Goal: Task Accomplishment & Management: Manage account settings

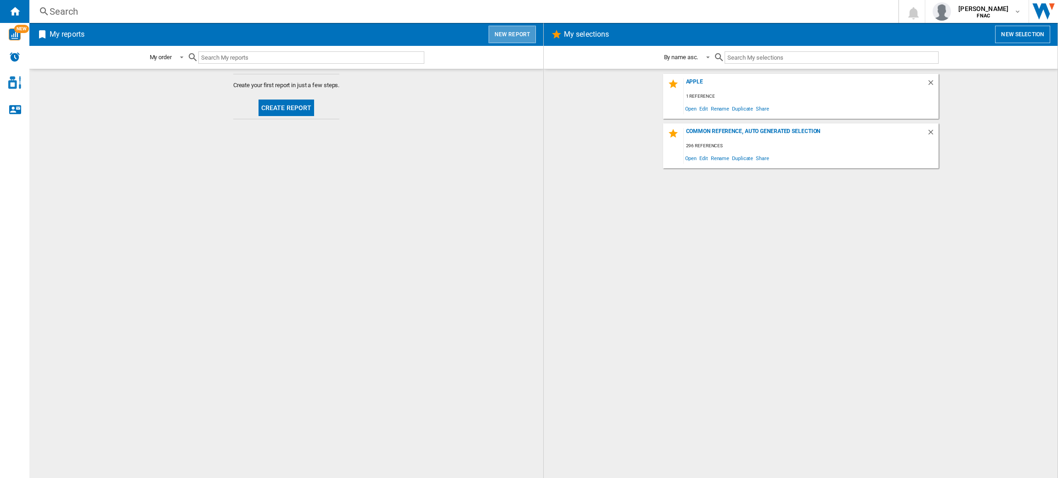
click at [517, 36] on button "New report" at bounding box center [511, 34] width 47 height 17
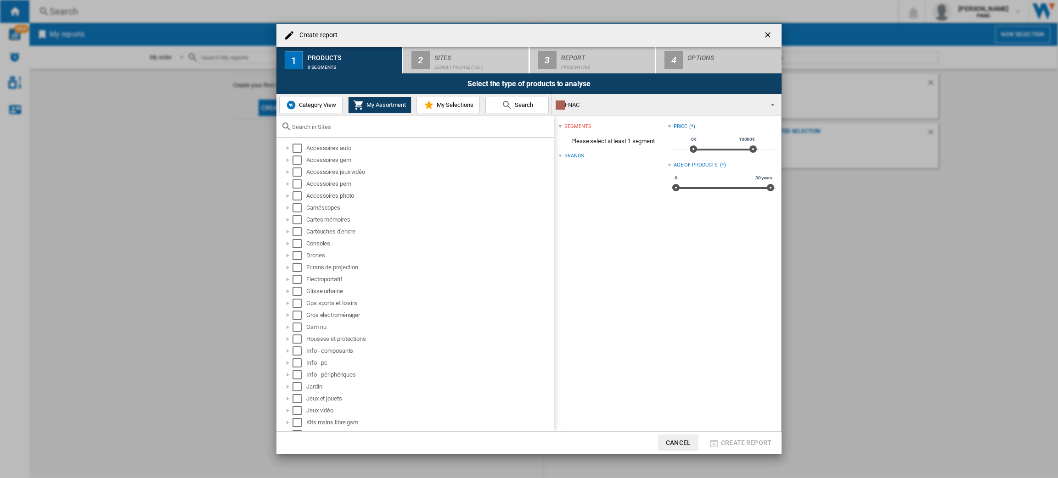
click at [330, 106] on span "Category View" at bounding box center [316, 104] width 39 height 7
drag, startPoint x: 385, startPoint y: 114, endPoint x: 384, endPoint y: 107, distance: 6.5
click at [384, 107] on span "My Assortment" at bounding box center [385, 104] width 42 height 7
click at [295, 292] on div "Select" at bounding box center [296, 294] width 9 height 9
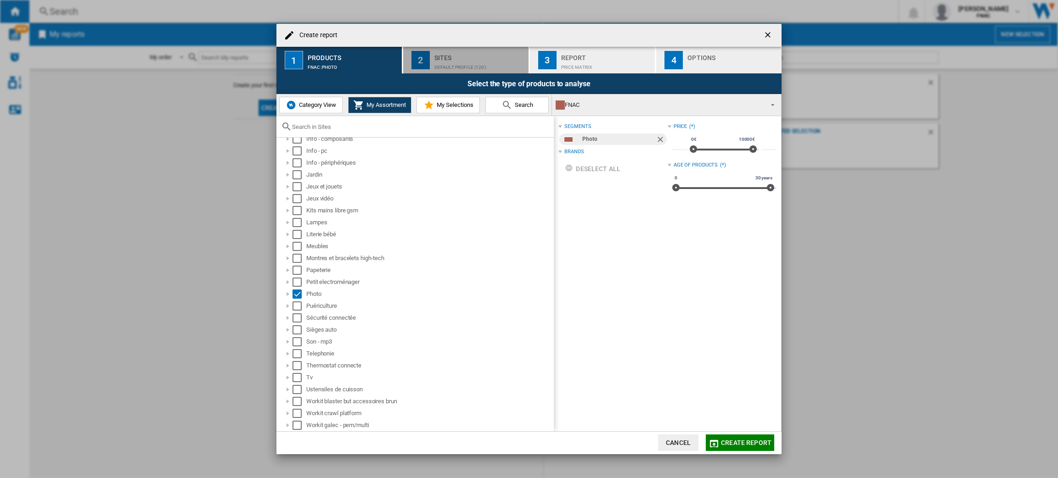
click at [483, 53] on div "Sites" at bounding box center [479, 56] width 90 height 10
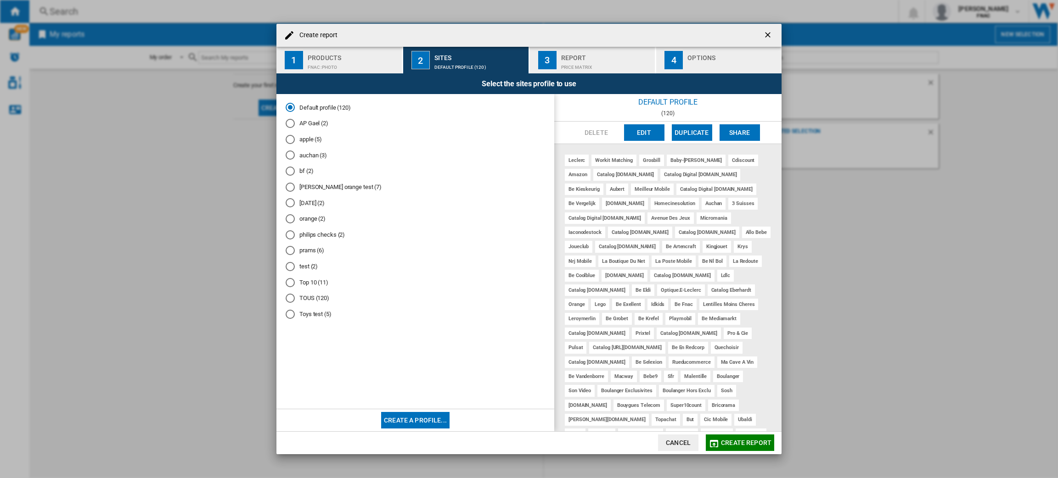
click at [398, 422] on button "Create a profile..." at bounding box center [415, 420] width 68 height 17
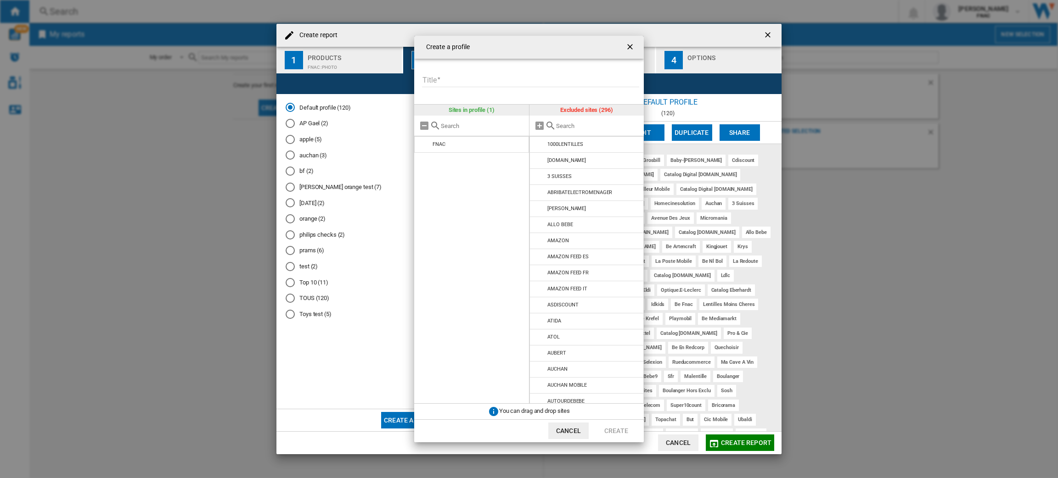
click at [558, 132] on div at bounding box center [586, 126] width 115 height 21
click at [563, 127] on input "text" at bounding box center [598, 126] width 84 height 7
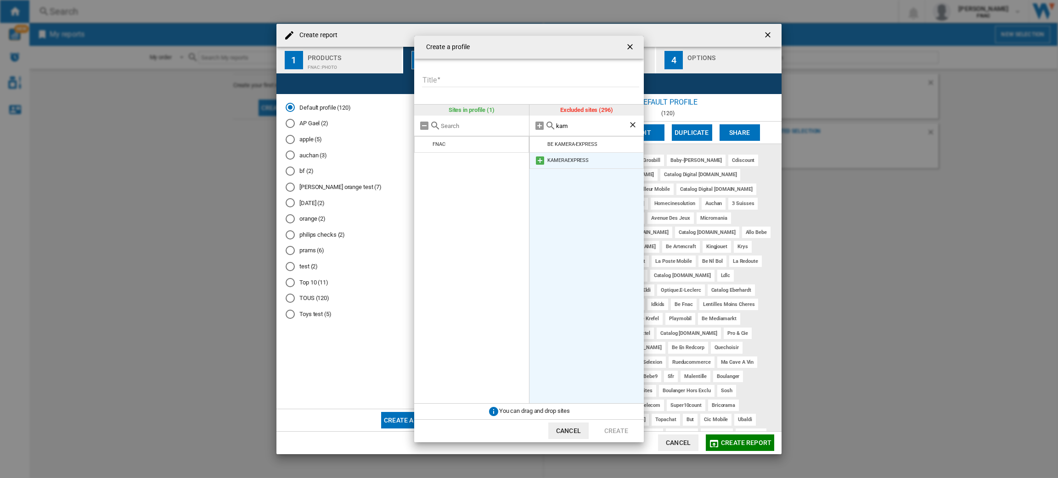
click at [539, 165] on md-icon at bounding box center [539, 160] width 11 height 11
click at [564, 123] on input "kam" at bounding box center [592, 126] width 73 height 7
click at [541, 146] on md-icon at bounding box center [539, 144] width 11 height 11
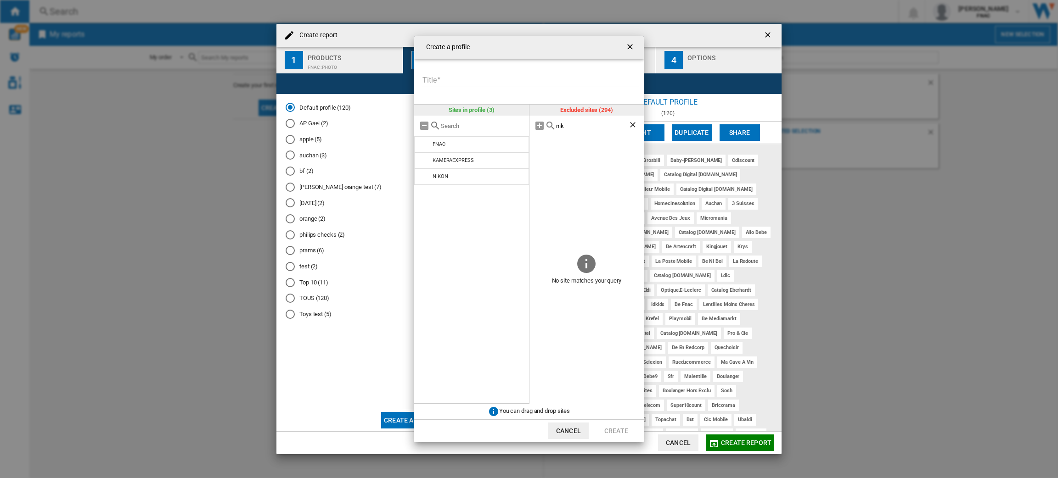
drag, startPoint x: 578, startPoint y: 118, endPoint x: 574, endPoint y: 129, distance: 11.9
click at [574, 129] on div "nik" at bounding box center [586, 126] width 115 height 21
drag, startPoint x: 574, startPoint y: 129, endPoint x: 571, endPoint y: 125, distance: 5.5
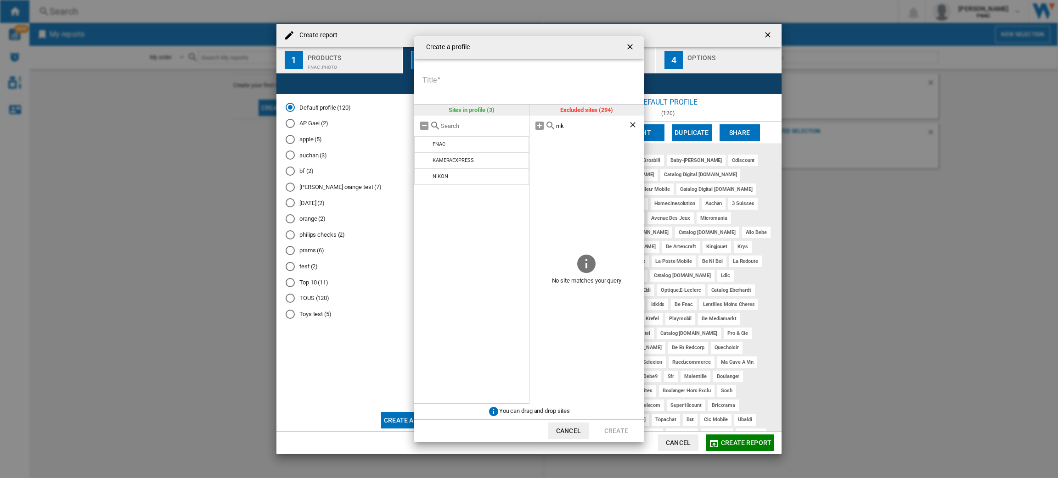
click at [571, 125] on div "nik" at bounding box center [586, 126] width 115 height 21
click at [571, 125] on input "nik" at bounding box center [592, 126] width 73 height 7
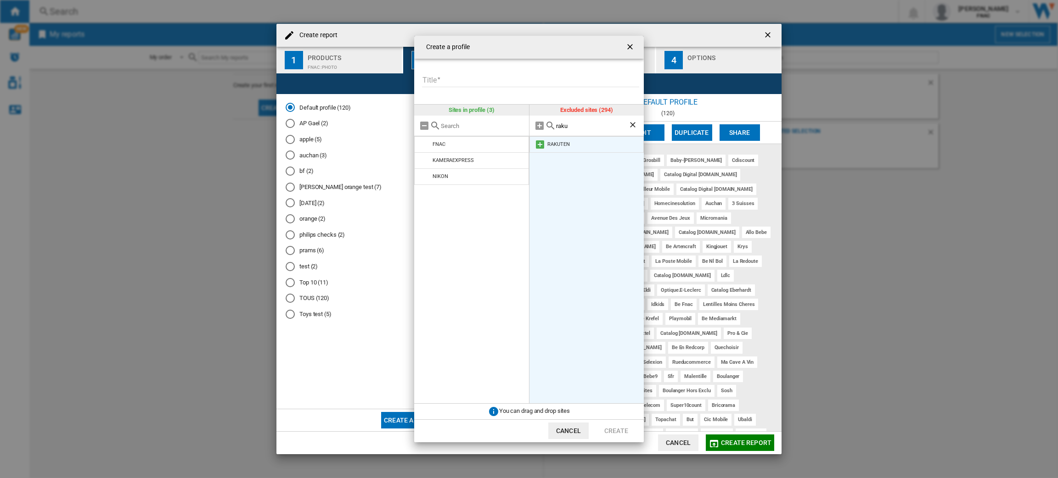
click at [542, 142] on md-icon at bounding box center [539, 144] width 11 height 11
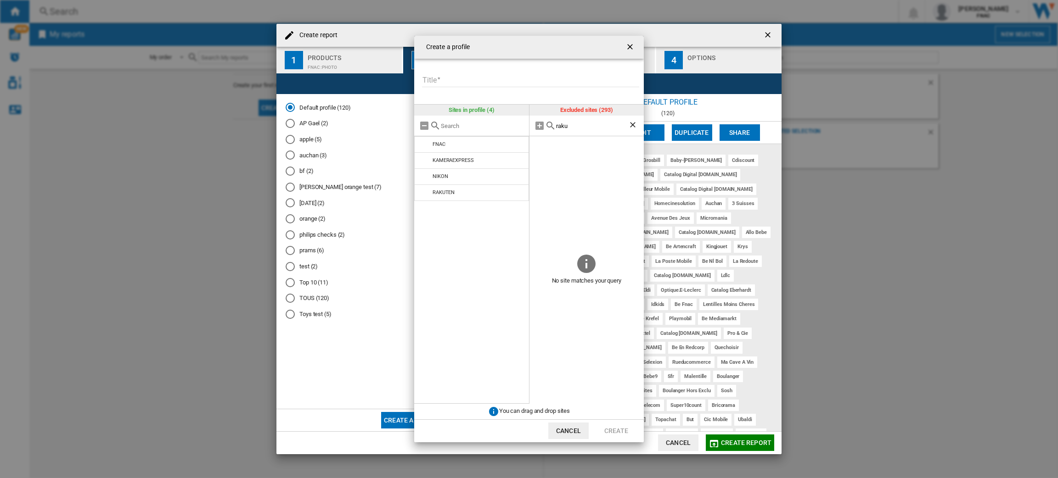
click at [588, 116] on div "raku" at bounding box center [586, 126] width 115 height 21
drag, startPoint x: 588, startPoint y: 116, endPoint x: 582, endPoint y: 133, distance: 18.6
click at [582, 133] on div "raku" at bounding box center [586, 126] width 115 height 21
click at [582, 132] on div "raku" at bounding box center [586, 126] width 115 height 21
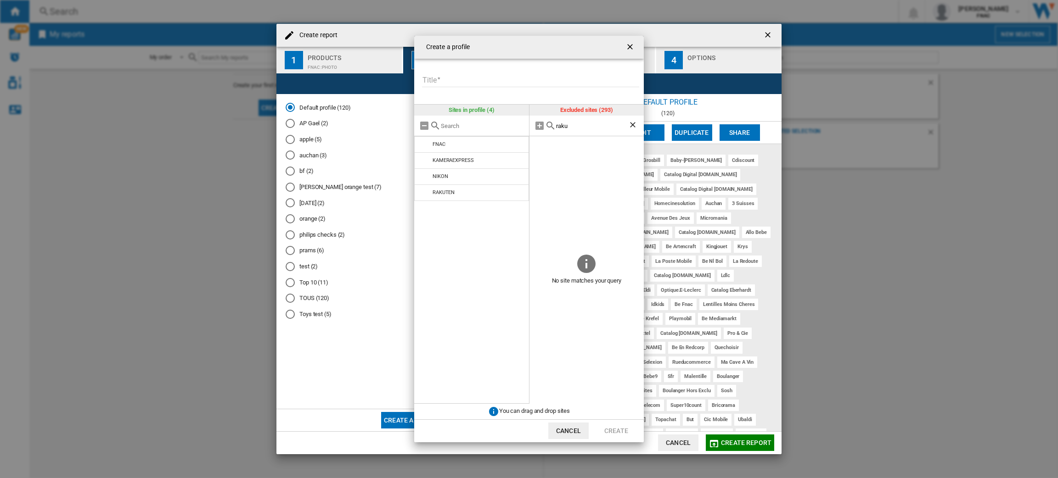
click at [582, 132] on div "raku" at bounding box center [586, 126] width 115 height 21
click at [581, 129] on div "raku" at bounding box center [586, 126] width 115 height 21
click at [581, 129] on input "raku" at bounding box center [592, 126] width 73 height 7
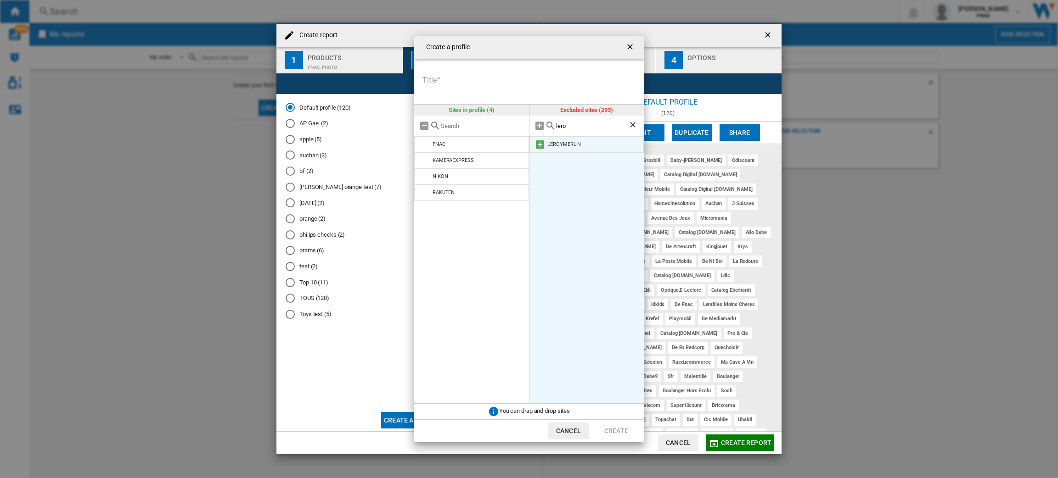
click at [541, 143] on md-icon at bounding box center [539, 144] width 11 height 11
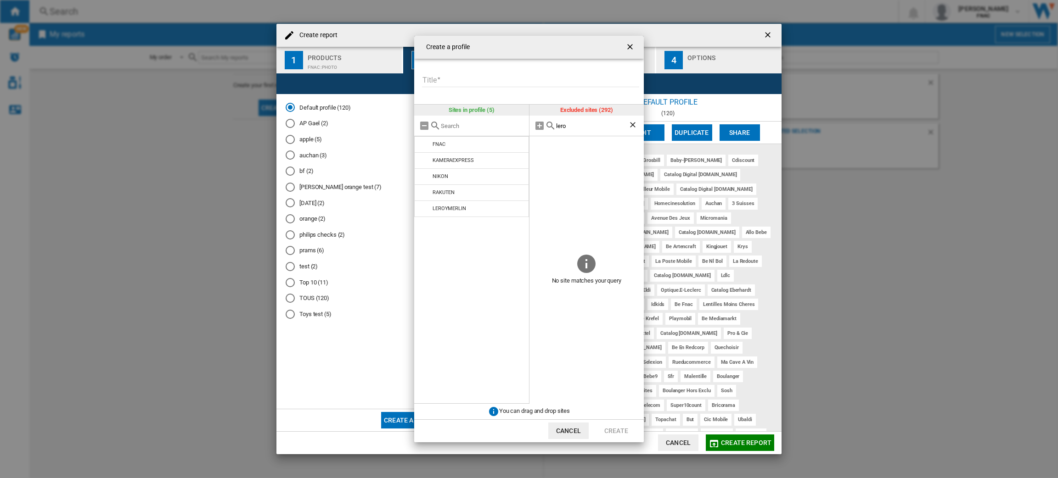
click at [568, 119] on div "lero" at bounding box center [586, 126] width 115 height 21
drag, startPoint x: 568, startPoint y: 119, endPoint x: 567, endPoint y: 125, distance: 5.7
click at [567, 125] on div "lero" at bounding box center [586, 126] width 115 height 21
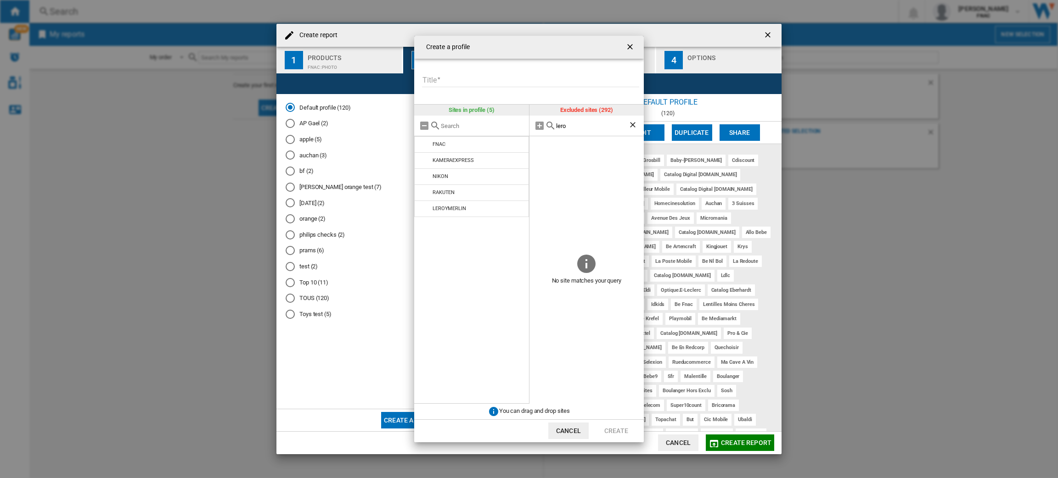
click at [567, 125] on input "lero" at bounding box center [592, 126] width 73 height 7
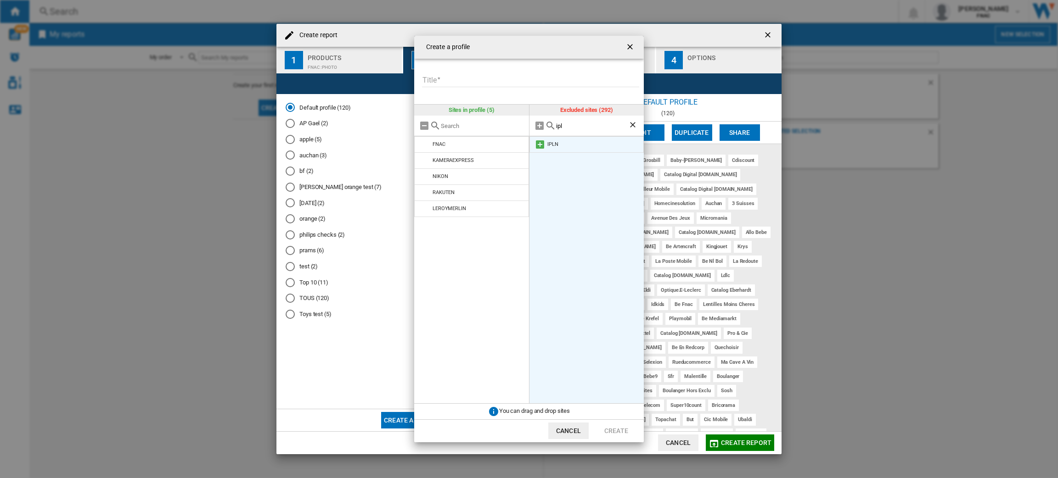
click at [544, 141] on md-icon at bounding box center [539, 144] width 11 height 11
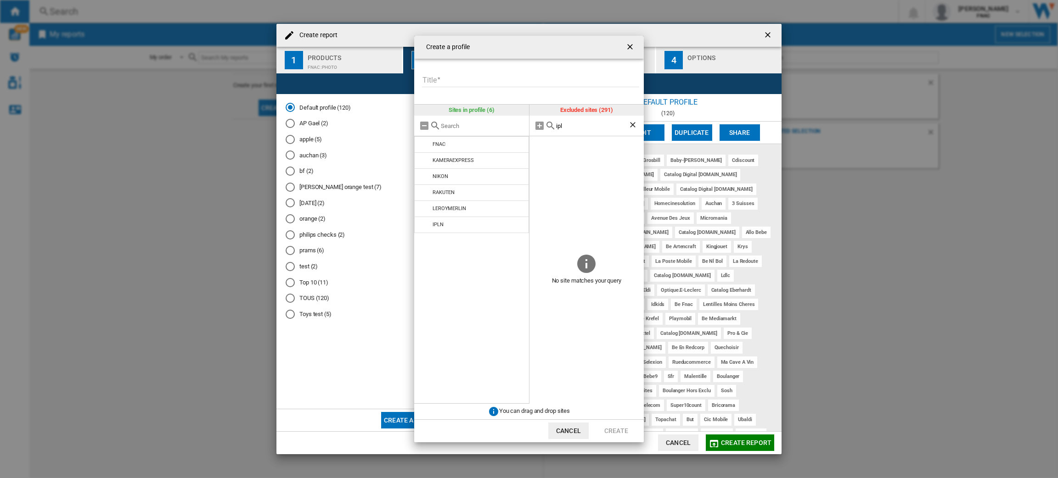
click at [575, 123] on input "ipl" at bounding box center [592, 126] width 73 height 7
type input "cam"
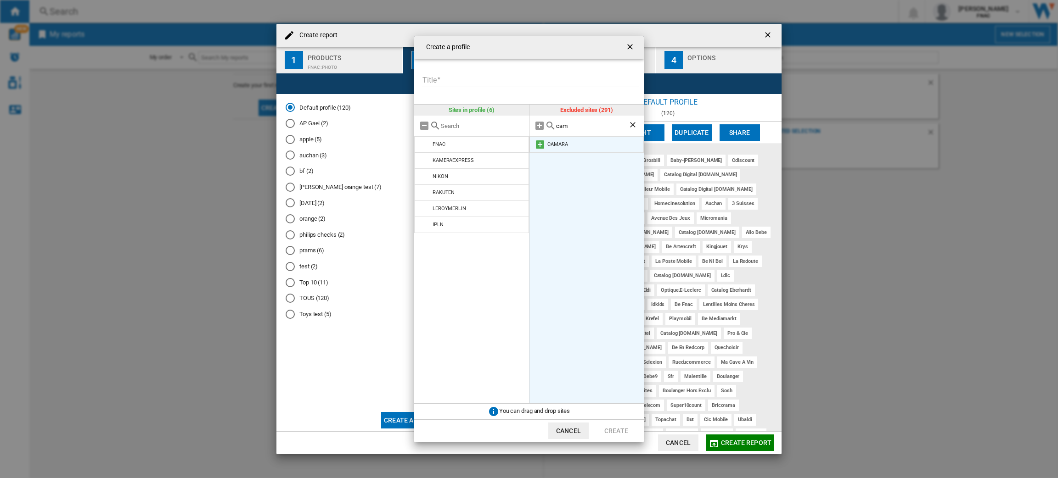
click at [538, 143] on md-icon at bounding box center [539, 144] width 11 height 11
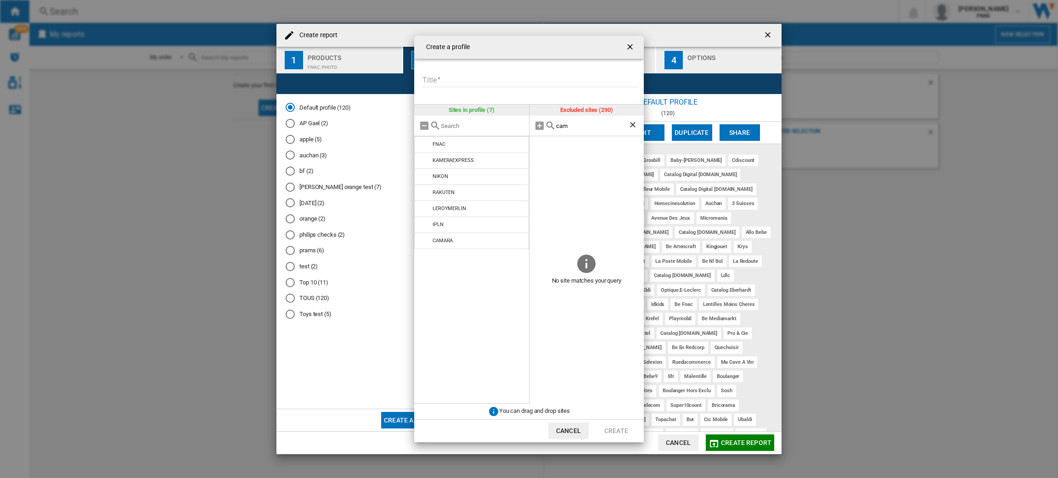
click at [480, 85] on input "Title" at bounding box center [530, 80] width 217 height 14
type input "**********"
click at [618, 432] on button "Create" at bounding box center [616, 431] width 40 height 17
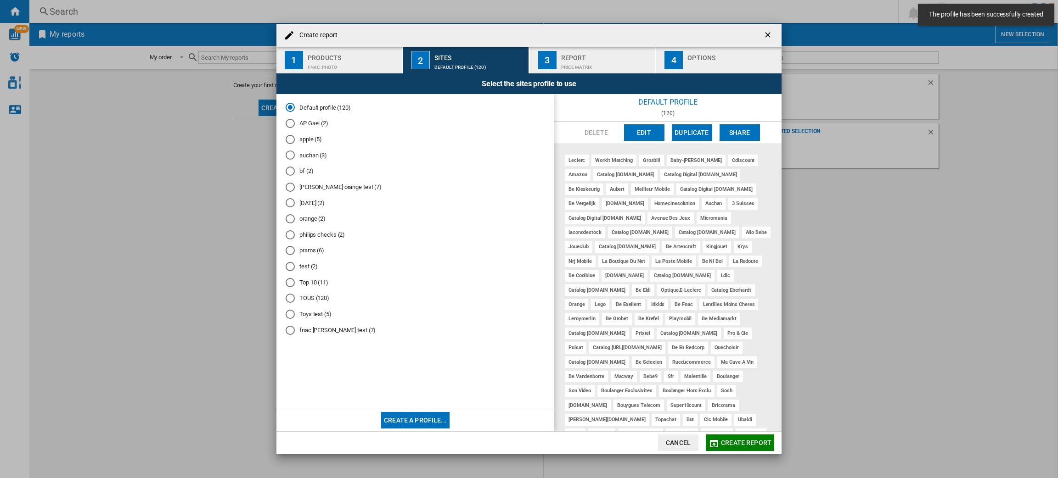
click at [334, 335] on md-radio-button "fnac [PERSON_NAME] test (7)" at bounding box center [415, 330] width 259 height 9
click at [740, 435] on button "Create report" at bounding box center [740, 443] width 68 height 17
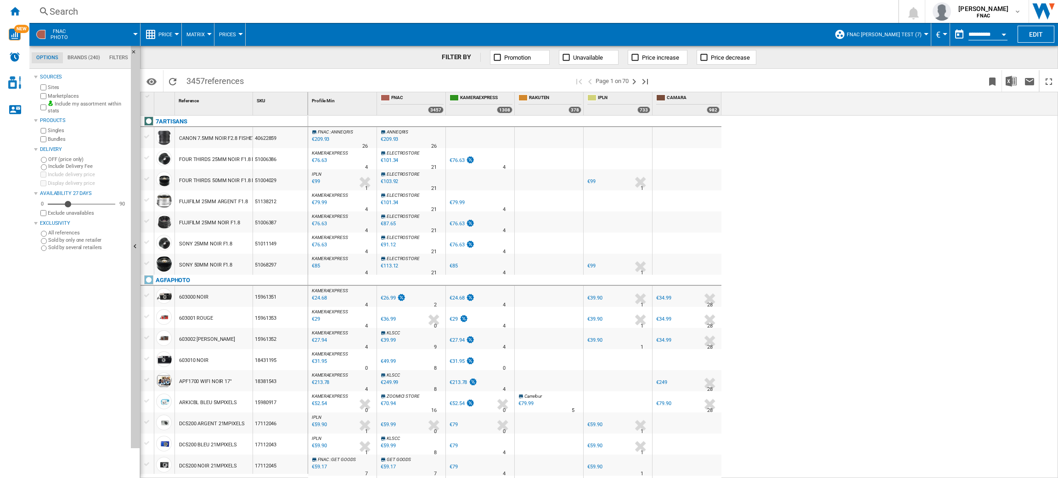
click at [162, 30] on button "Price" at bounding box center [167, 34] width 18 height 23
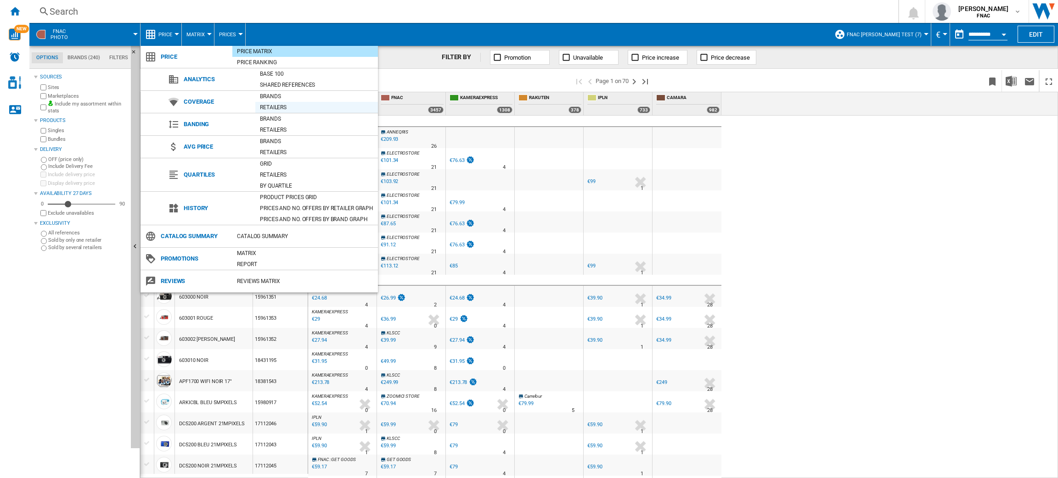
click at [266, 104] on div "Retailers" at bounding box center [316, 107] width 123 height 9
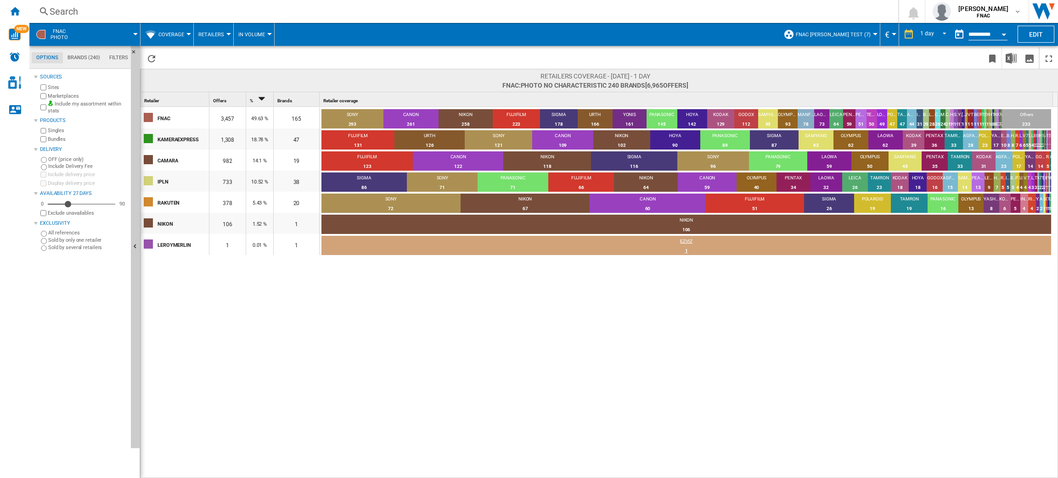
click at [639, 247] on div "1" at bounding box center [686, 251] width 730 height 9
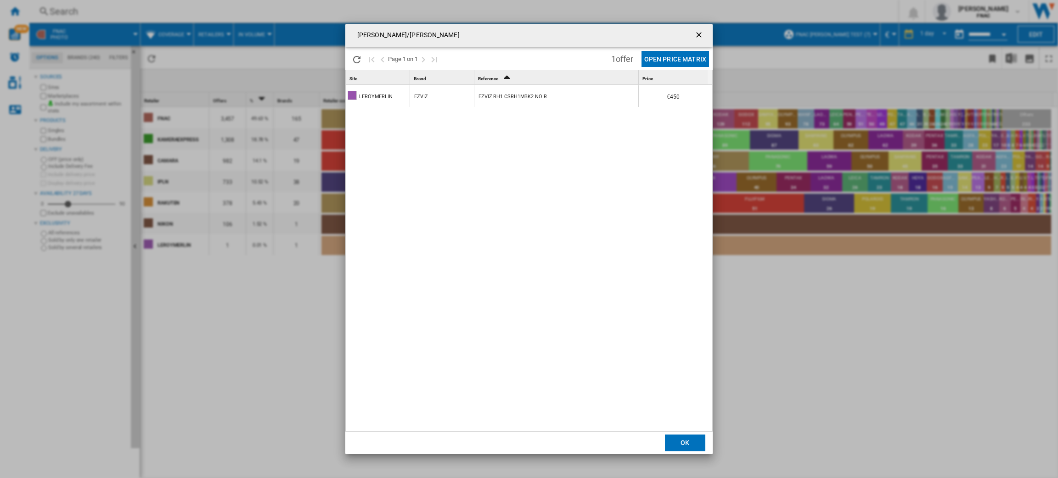
click at [867, 412] on div "LEROYMERLIN/EZVIZ Please wait... Page 1 on 1 1 offer Open Price Matrix Site 1 B…" at bounding box center [529, 239] width 1058 height 478
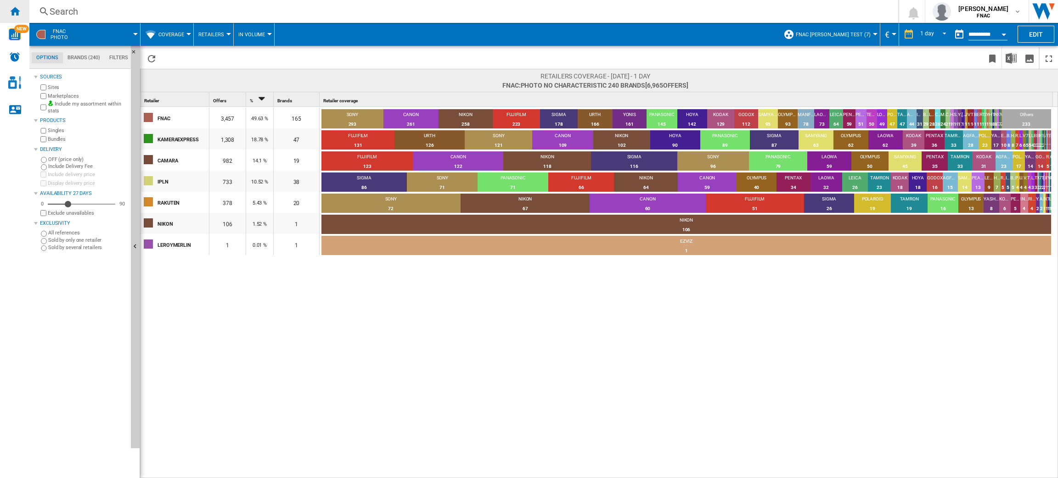
click at [20, 6] on ng-md-icon "Home" at bounding box center [14, 11] width 11 height 11
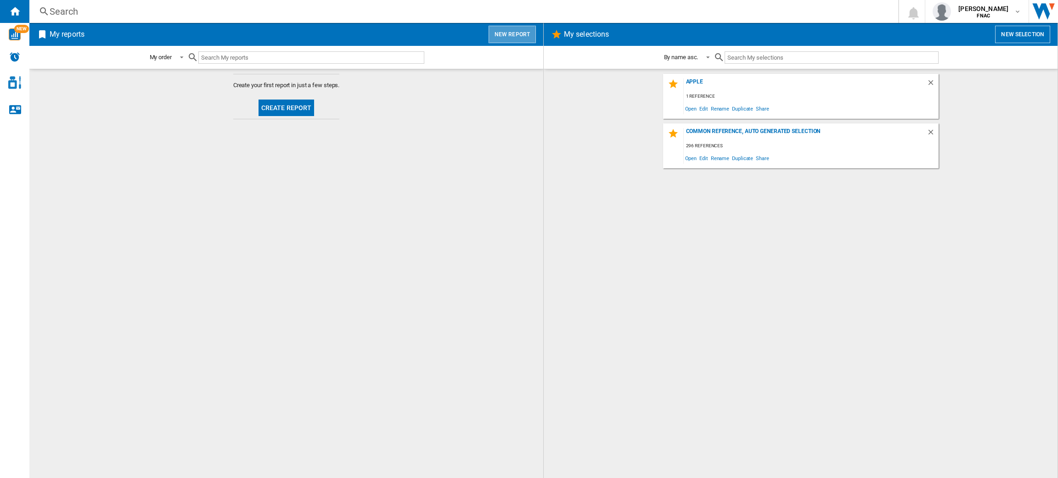
click at [519, 36] on button "New report" at bounding box center [511, 34] width 47 height 17
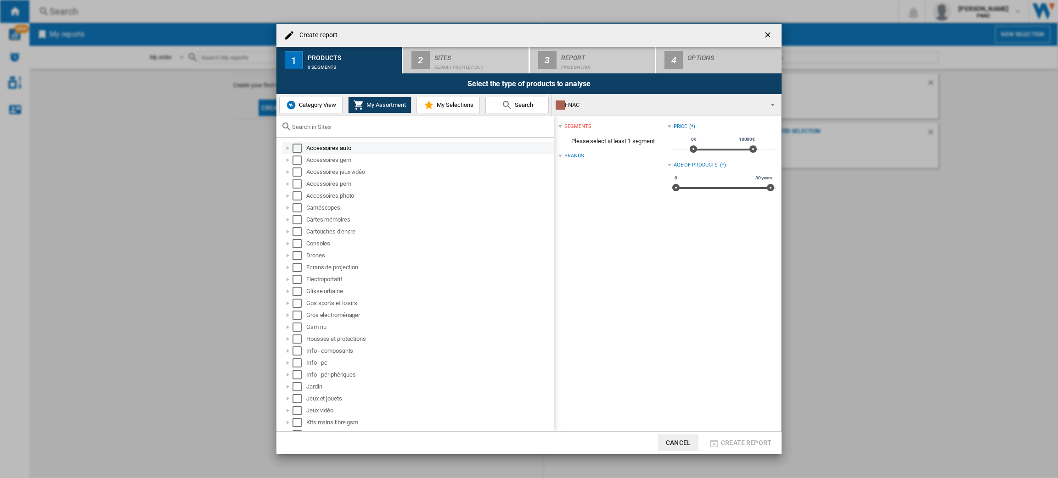
click at [292, 145] on div "Select" at bounding box center [296, 148] width 9 height 9
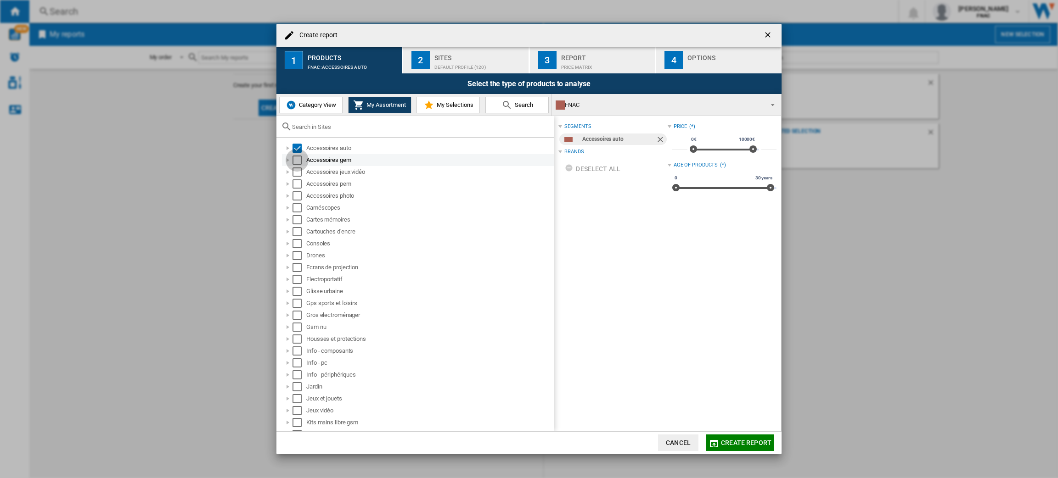
click at [296, 158] on div "Select" at bounding box center [296, 160] width 9 height 9
click at [298, 174] on div "Select" at bounding box center [296, 172] width 9 height 9
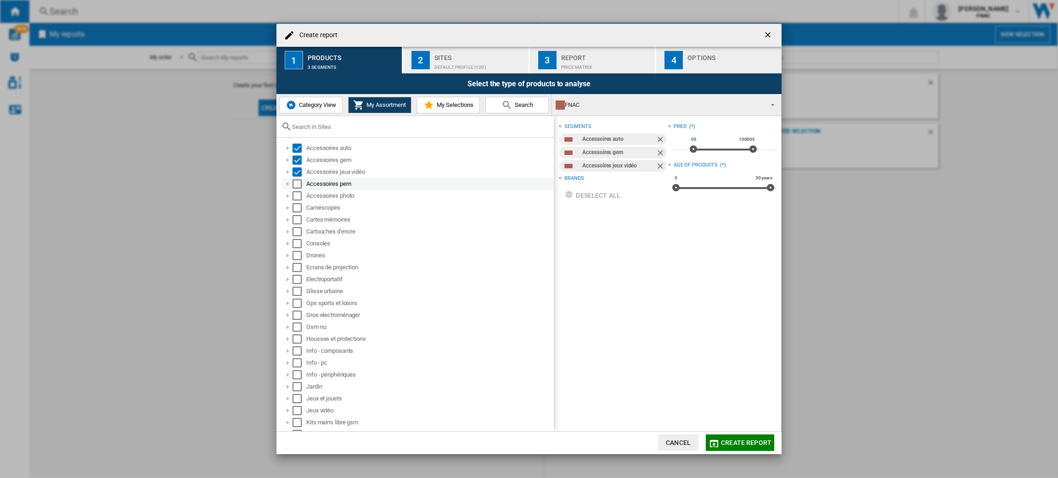
click at [298, 187] on div "Select" at bounding box center [296, 184] width 9 height 9
click at [298, 193] on div "Select" at bounding box center [296, 195] width 9 height 9
click at [298, 202] on div "Caméscopes" at bounding box center [418, 208] width 272 height 12
click at [299, 217] on div "Select" at bounding box center [296, 219] width 9 height 9
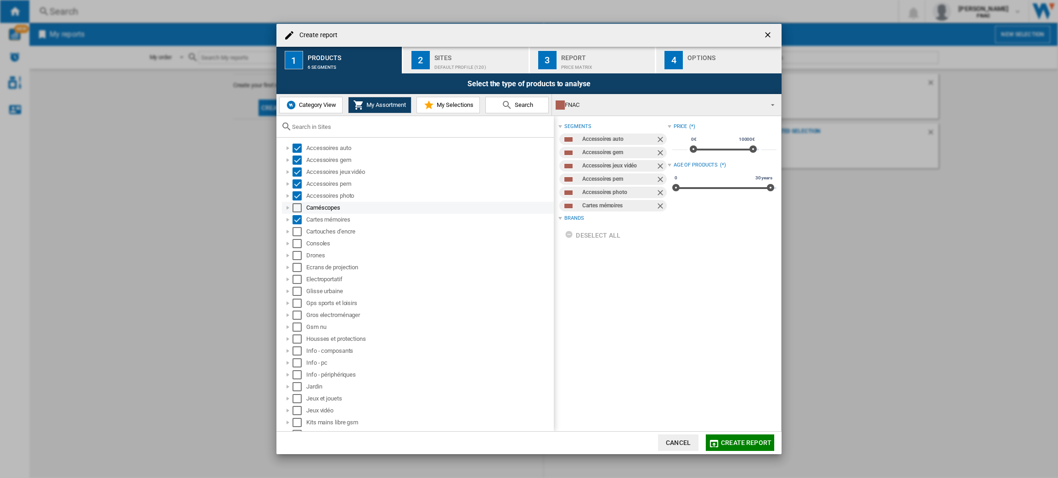
click at [298, 203] on div "Select" at bounding box center [296, 207] width 9 height 9
click at [298, 238] on div "Consoles" at bounding box center [418, 244] width 272 height 12
click at [296, 230] on div "Select" at bounding box center [296, 231] width 9 height 9
click at [297, 241] on div "Select" at bounding box center [296, 243] width 9 height 9
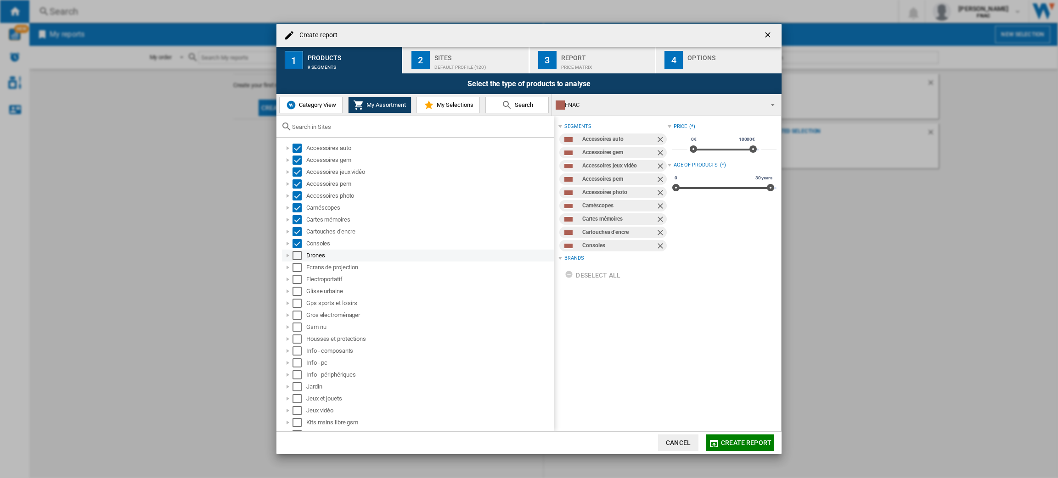
click at [297, 258] on div "Select" at bounding box center [296, 255] width 9 height 9
click at [297, 266] on div "Select" at bounding box center [296, 267] width 9 height 9
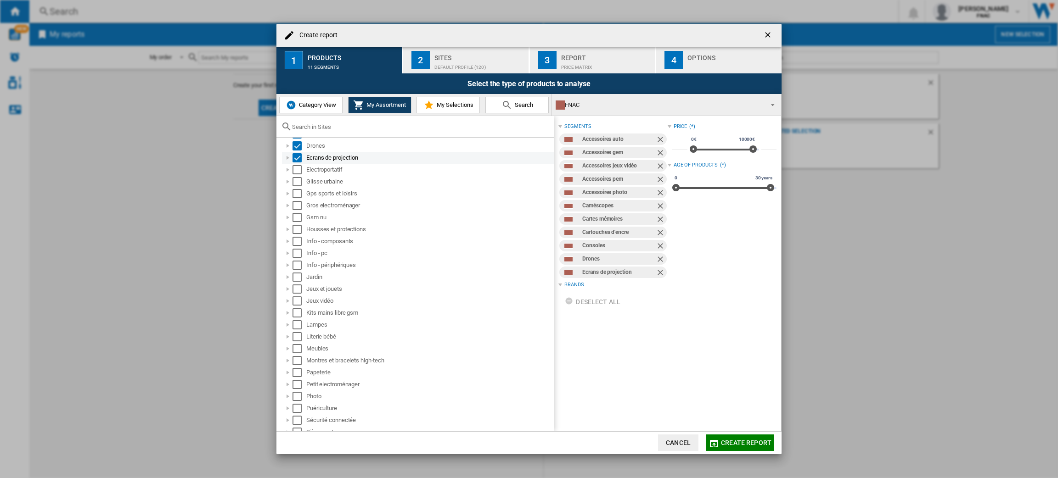
scroll to position [111, 0]
click at [298, 250] on div "Select" at bounding box center [296, 252] width 9 height 9
click at [298, 245] on div "Select" at bounding box center [296, 240] width 9 height 9
click at [297, 230] on div "Select" at bounding box center [296, 228] width 9 height 9
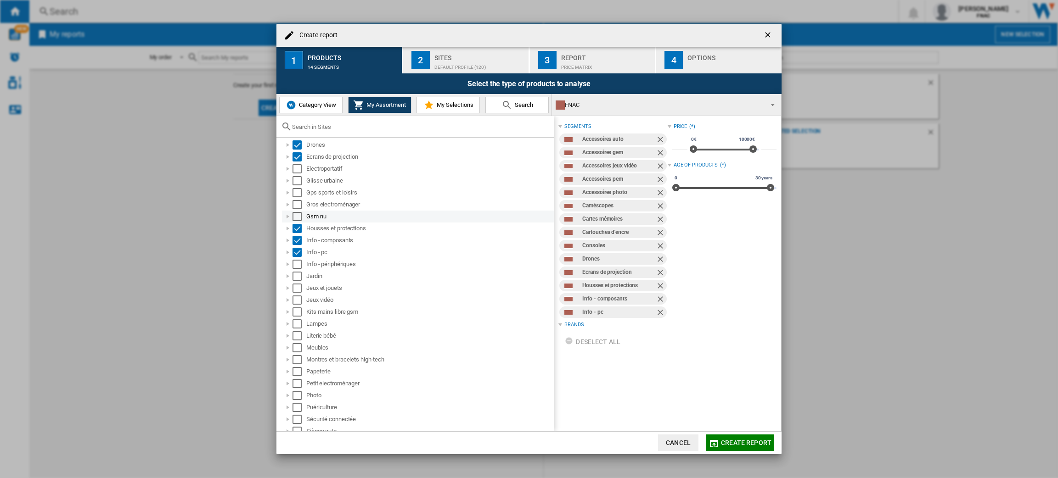
click at [296, 213] on div "Select" at bounding box center [296, 216] width 9 height 9
click at [296, 206] on div "Select" at bounding box center [296, 204] width 9 height 9
click at [296, 197] on div "Select" at bounding box center [296, 192] width 9 height 9
click at [296, 181] on div "Select" at bounding box center [296, 180] width 9 height 9
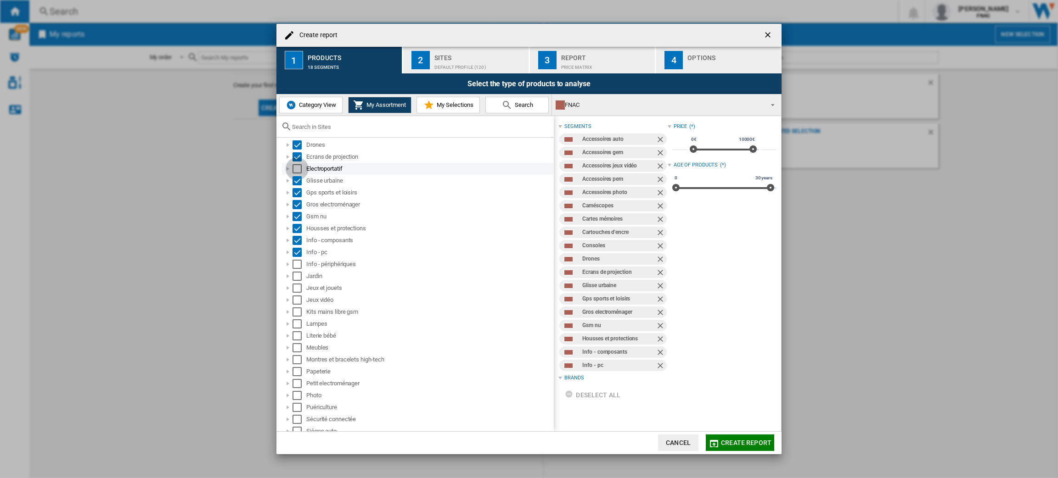
click at [296, 173] on div "Select" at bounding box center [296, 168] width 9 height 9
click at [298, 265] on div "Select" at bounding box center [296, 264] width 9 height 9
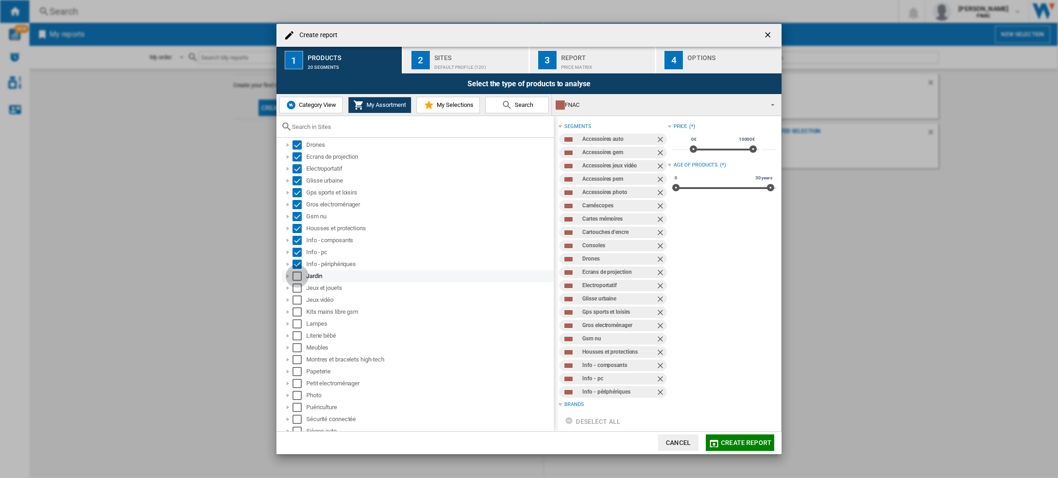
click at [299, 276] on div "Select" at bounding box center [296, 276] width 9 height 9
click at [296, 281] on div "Select" at bounding box center [296, 276] width 9 height 9
click at [296, 287] on div "Select" at bounding box center [296, 288] width 9 height 9
click at [296, 293] on div "Select" at bounding box center [296, 288] width 9 height 9
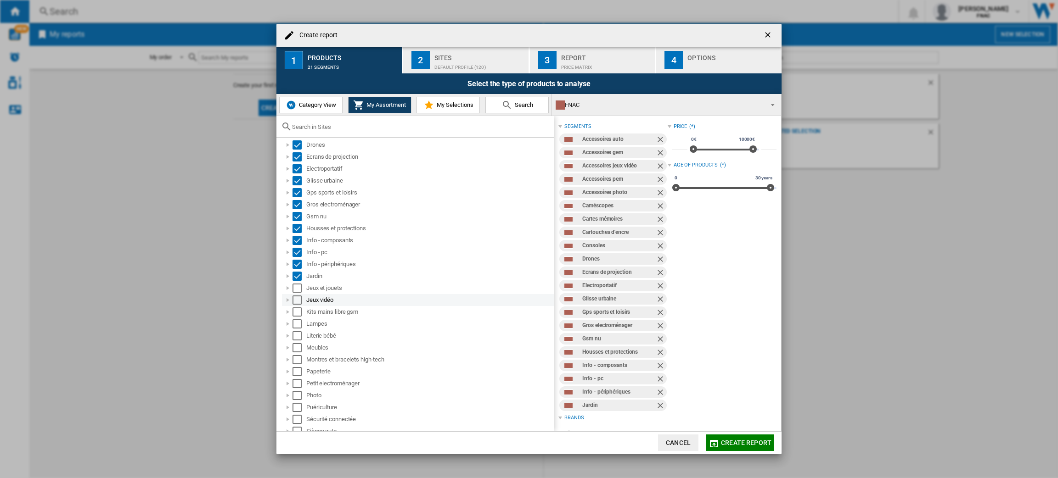
click at [296, 300] on div "Select" at bounding box center [296, 300] width 9 height 9
click at [296, 291] on div "Select" at bounding box center [296, 288] width 9 height 9
click at [297, 307] on div "Kits mains libre gsm" at bounding box center [418, 312] width 272 height 12
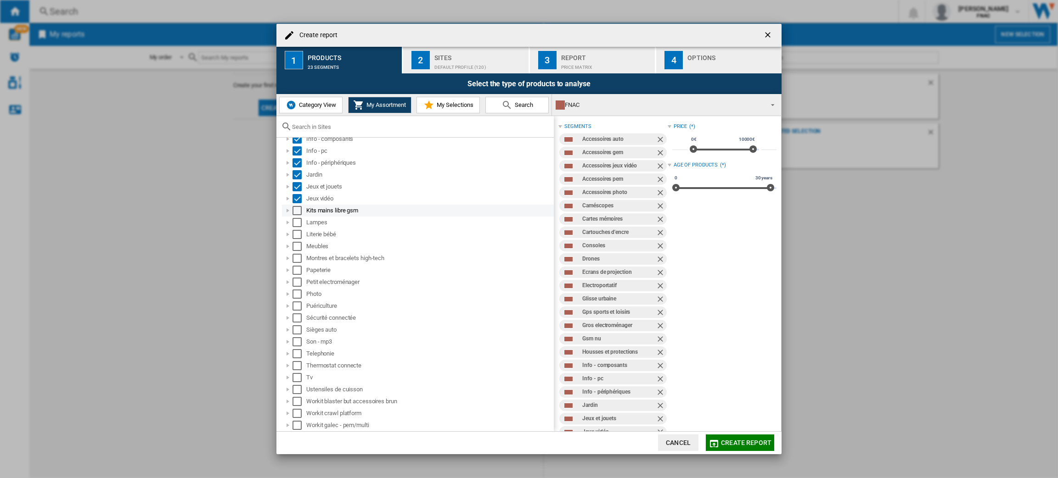
click at [298, 215] on div "Kits mains libre gsm" at bounding box center [418, 211] width 272 height 12
click at [298, 212] on div "Select" at bounding box center [296, 210] width 9 height 9
click at [298, 223] on div "Select" at bounding box center [296, 222] width 9 height 9
click at [297, 233] on div "Select" at bounding box center [296, 234] width 9 height 9
click at [297, 247] on div "Select" at bounding box center [296, 246] width 9 height 9
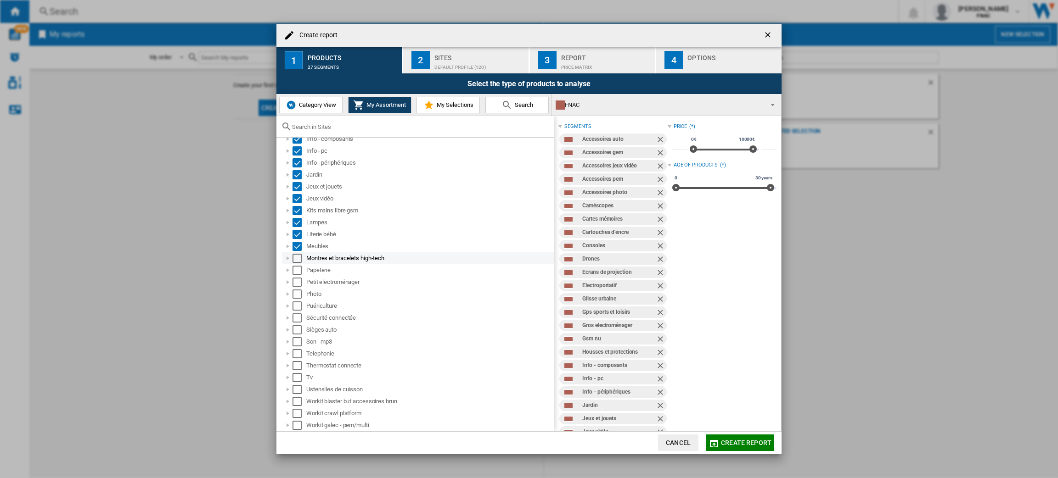
click at [297, 256] on div "Select" at bounding box center [296, 258] width 9 height 9
click at [297, 275] on div "Papeterie" at bounding box center [418, 270] width 272 height 12
click at [297, 292] on div "Select" at bounding box center [296, 294] width 9 height 9
click at [297, 279] on div "Select" at bounding box center [296, 282] width 9 height 9
click at [297, 267] on div "Select" at bounding box center [296, 270] width 9 height 9
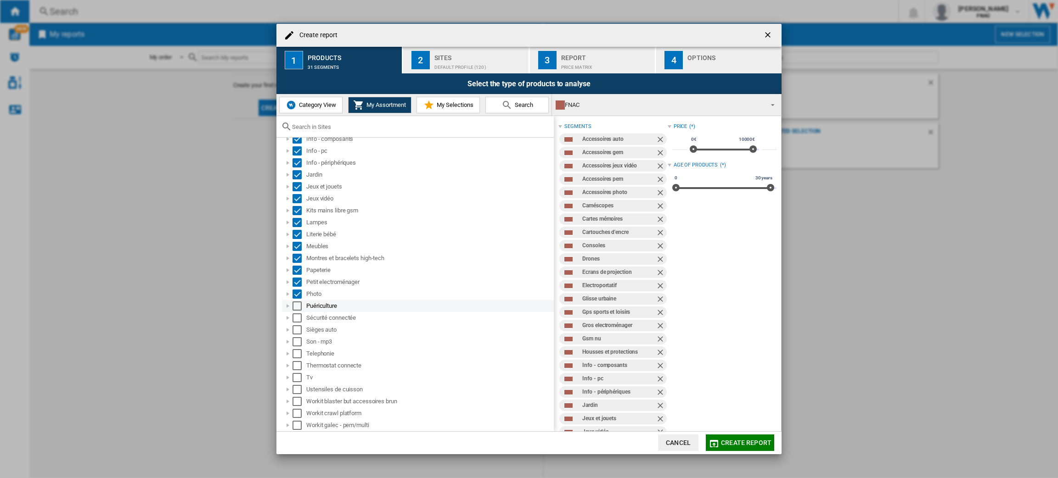
click at [298, 309] on div "Select" at bounding box center [296, 306] width 9 height 9
click at [299, 317] on div "Select" at bounding box center [296, 318] width 9 height 9
click at [299, 324] on div "Sièges auto" at bounding box center [418, 330] width 272 height 12
click at [299, 336] on div "Son - mp3" at bounding box center [418, 342] width 272 height 12
click at [296, 322] on div "Select" at bounding box center [296, 318] width 9 height 9
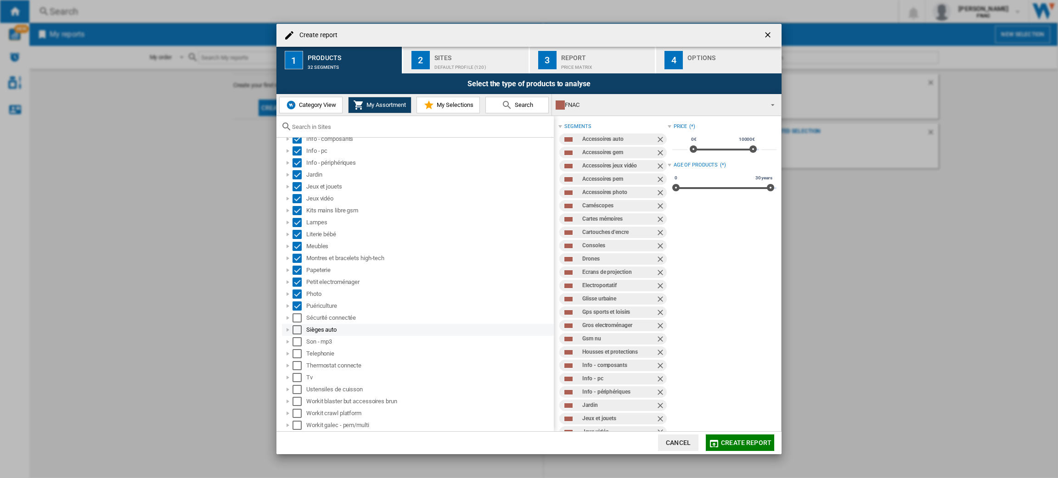
click at [297, 333] on div "Select" at bounding box center [296, 330] width 9 height 9
click at [297, 316] on div "Select" at bounding box center [296, 318] width 9 height 9
click at [297, 339] on div "Select" at bounding box center [296, 341] width 9 height 9
click at [297, 352] on div "Select" at bounding box center [296, 353] width 9 height 9
click at [297, 368] on div "Select" at bounding box center [296, 365] width 9 height 9
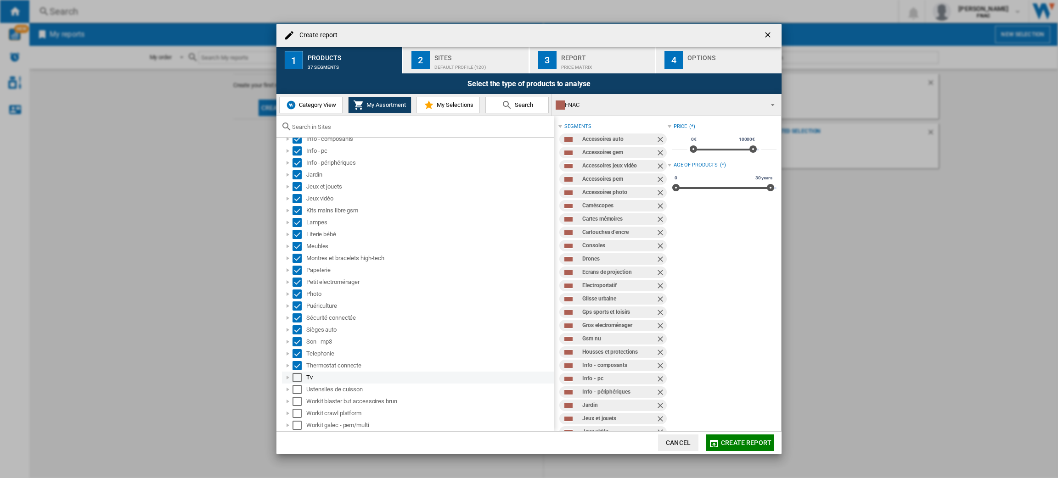
click at [298, 381] on div "Select" at bounding box center [296, 377] width 9 height 9
click at [743, 441] on span "Create report" at bounding box center [746, 442] width 51 height 7
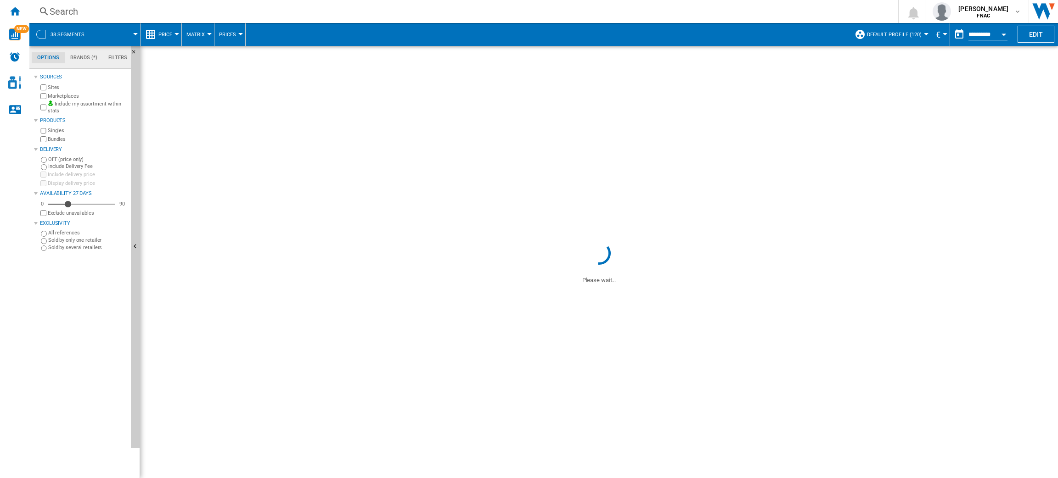
click at [886, 30] on button "Default profile (120)" at bounding box center [896, 34] width 59 height 23
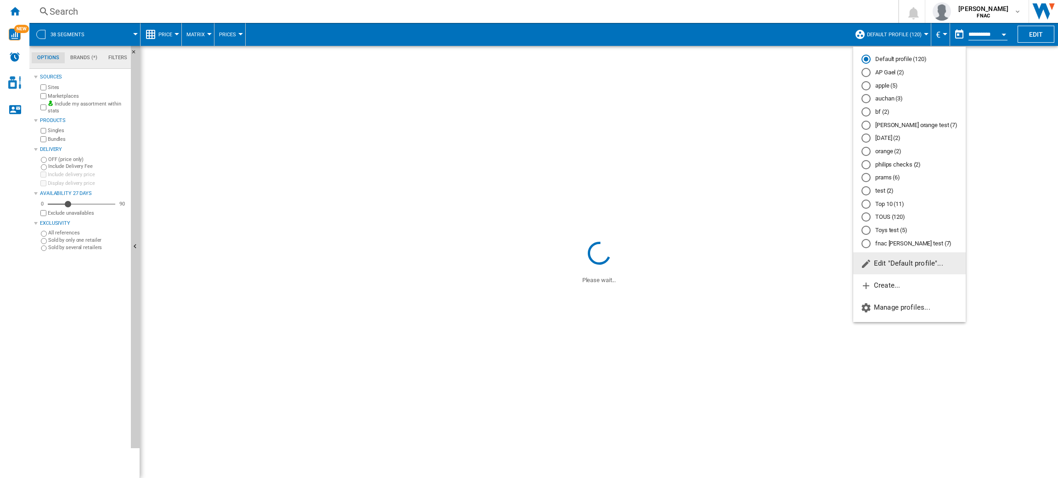
click at [886, 247] on md-radio-button "fnac [PERSON_NAME] test (7)" at bounding box center [909, 243] width 96 height 9
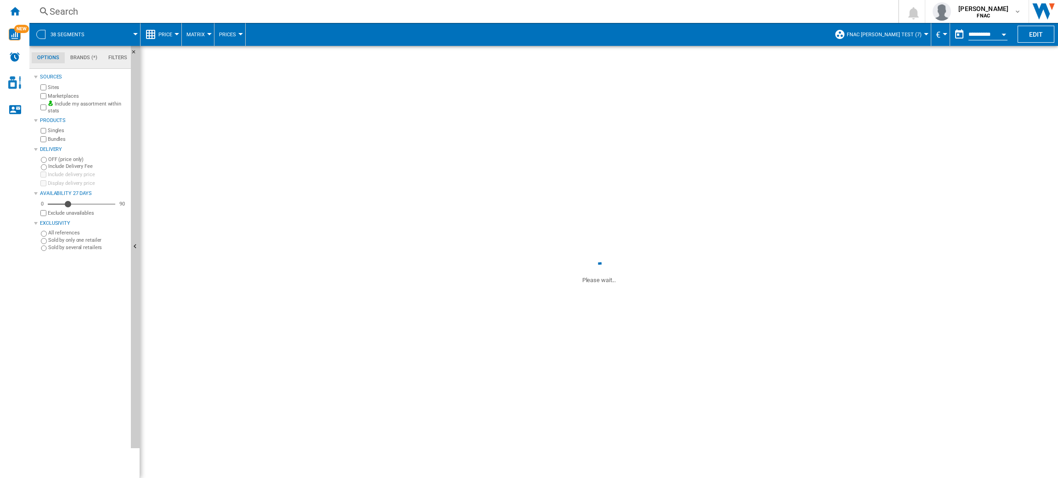
click at [885, 34] on span "fnac [PERSON_NAME] test (7)" at bounding box center [884, 35] width 75 height 6
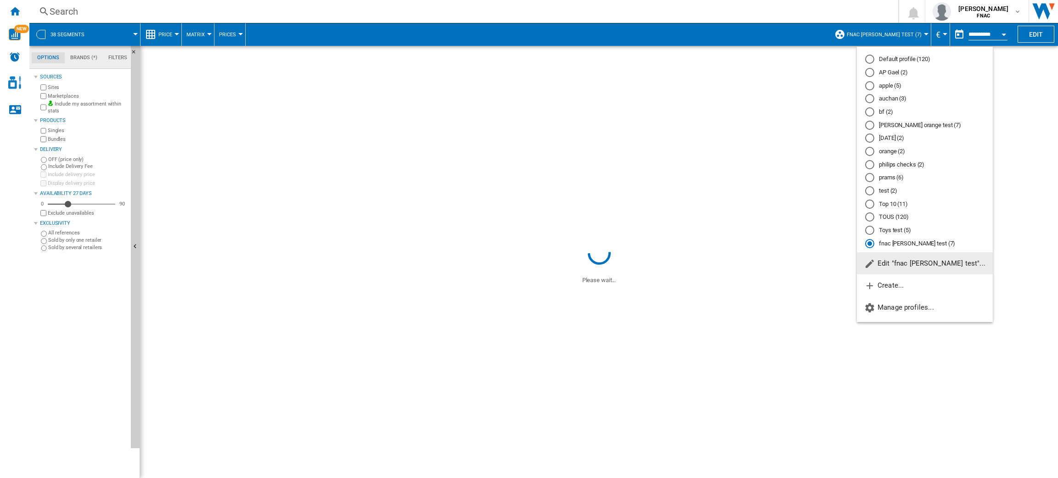
click at [897, 267] on span "Edit "fnac [PERSON_NAME] test"..." at bounding box center [924, 263] width 121 height 8
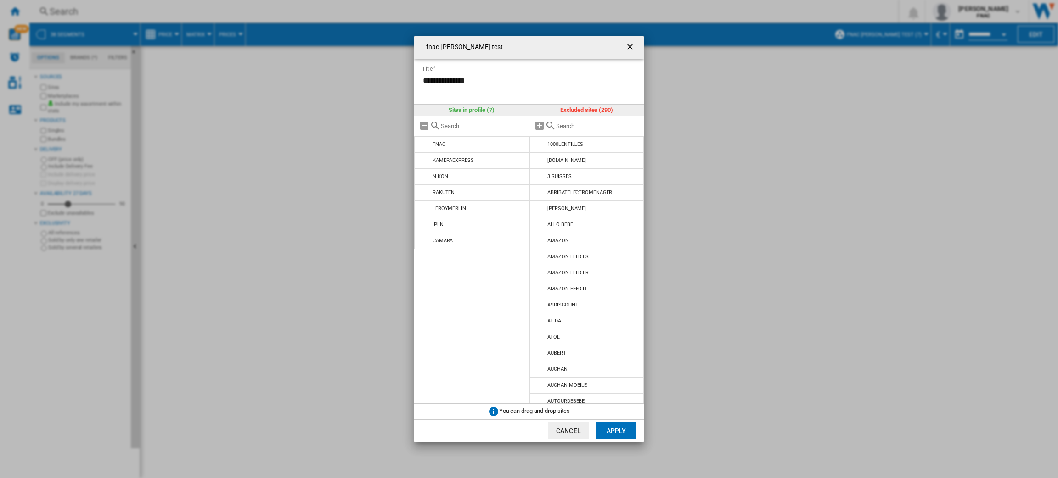
click at [630, 51] on ng-md-icon "getI18NText('BUTTONS.CLOSE_DIALOG')" at bounding box center [630, 47] width 11 height 11
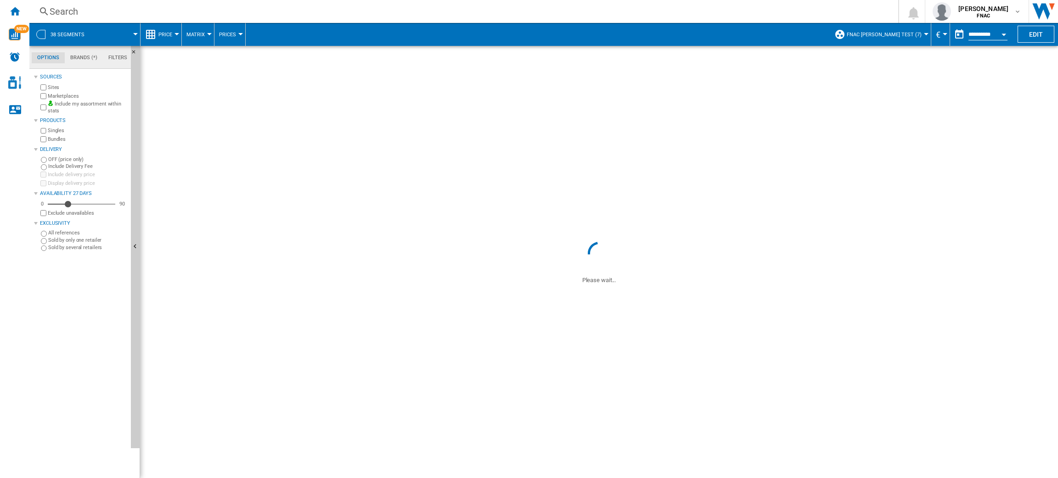
click at [907, 37] on span "fnac [PERSON_NAME] test (7)" at bounding box center [884, 35] width 75 height 6
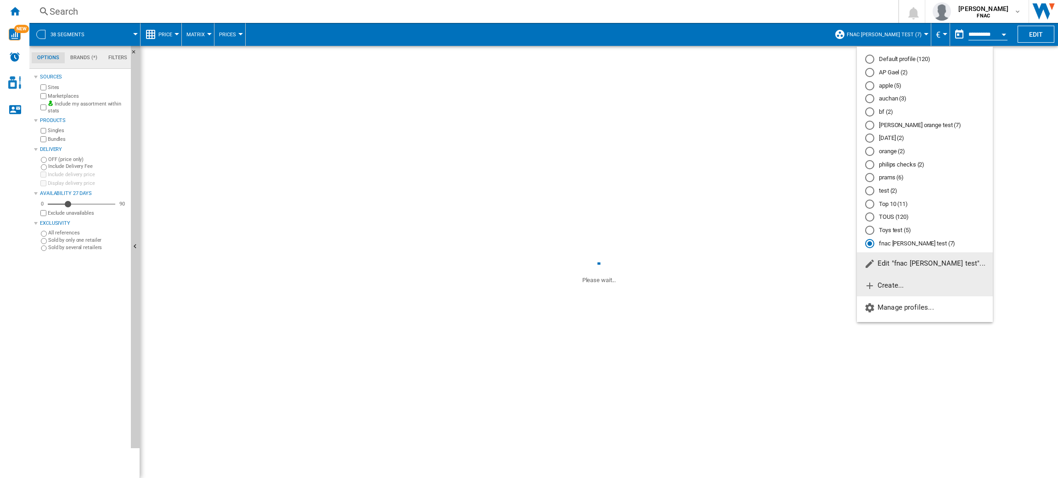
click at [896, 288] on span "Create..." at bounding box center [883, 285] width 39 height 8
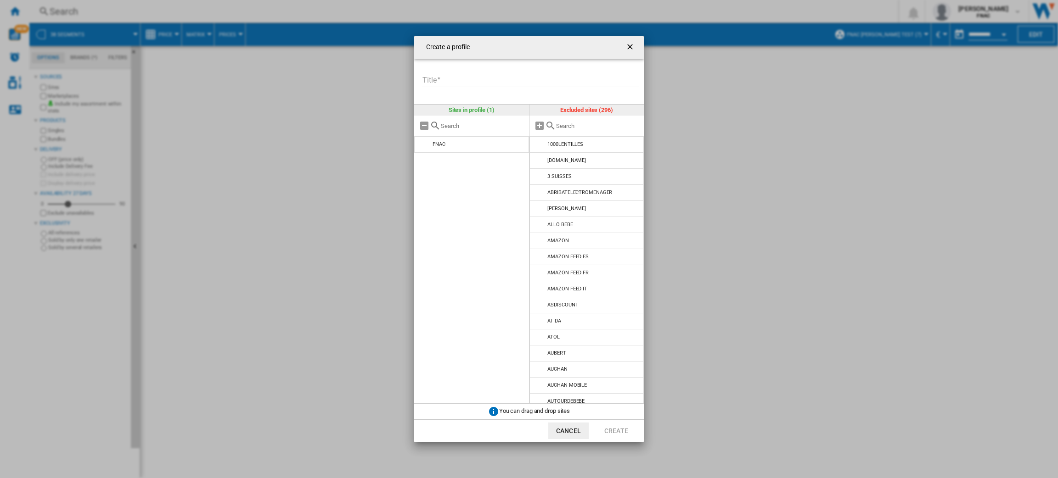
click at [579, 132] on div "Create a ..." at bounding box center [586, 126] width 115 height 21
click at [585, 128] on input "Create a ..." at bounding box center [598, 126] width 84 height 7
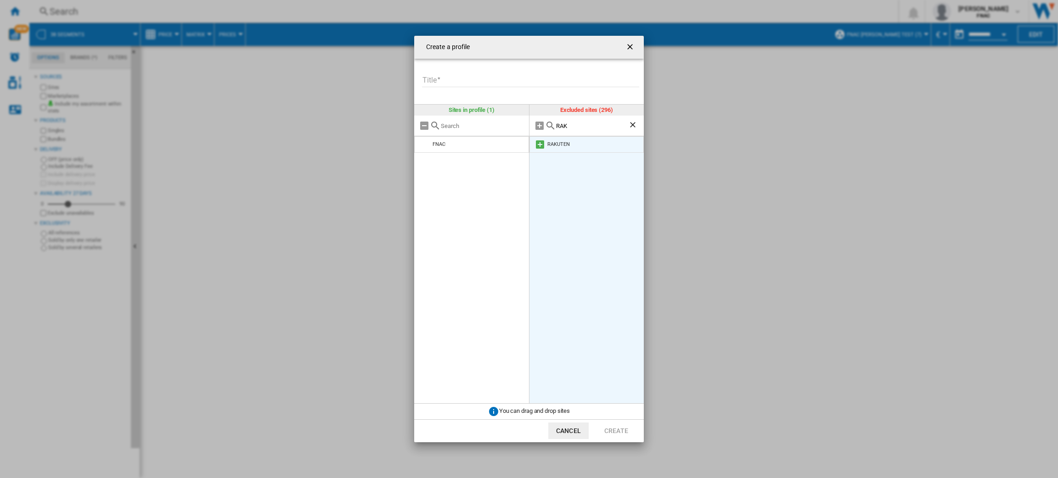
click at [544, 143] on md-icon "Create a ..." at bounding box center [539, 144] width 11 height 11
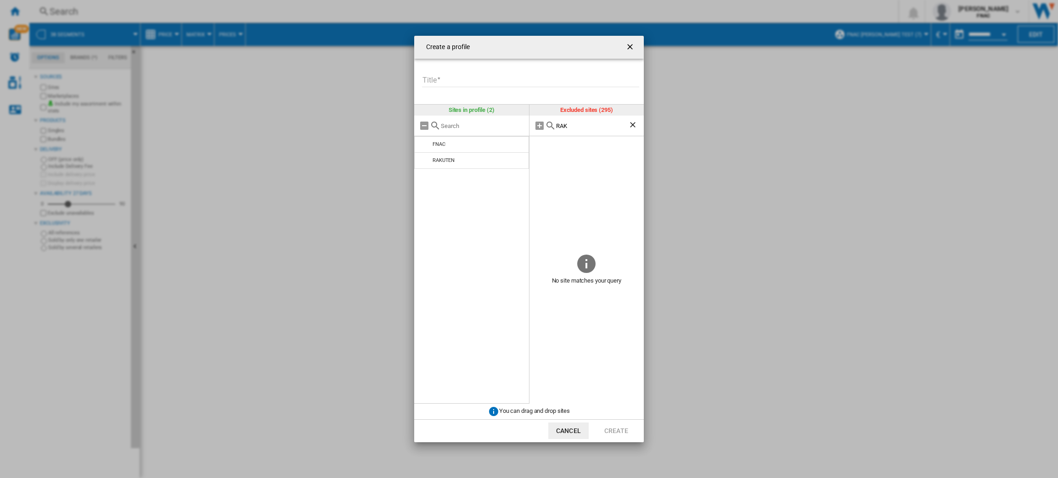
drag, startPoint x: 583, startPoint y: 127, endPoint x: 481, endPoint y: 126, distance: 102.4
click at [481, 126] on div "Sites in profile (2) FNAC RAKUTEN Excluded sites (295) RAK No site matches your…" at bounding box center [529, 254] width 230 height 299
type input "E"
type input "M"
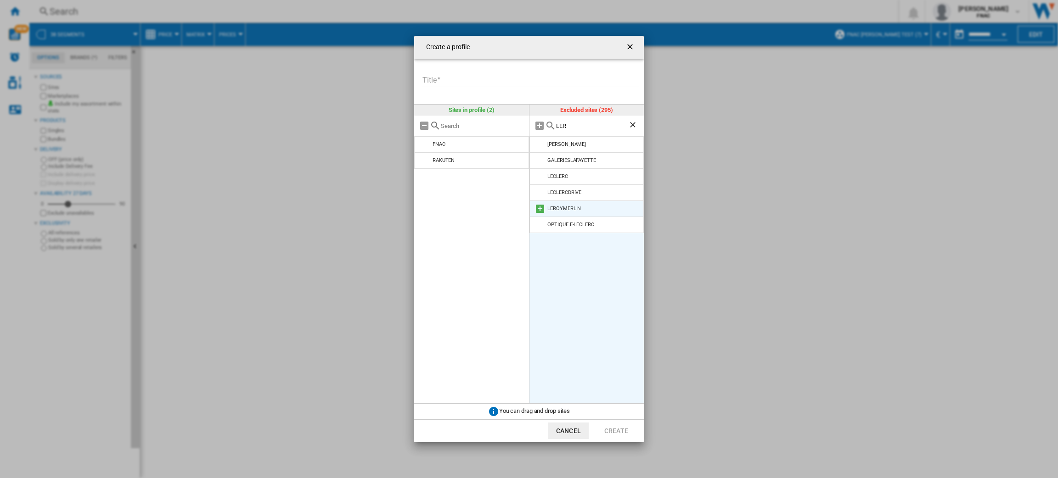
type input "LER"
click at [539, 209] on md-icon "Create a ..." at bounding box center [539, 208] width 11 height 11
click at [467, 76] on input "Title" at bounding box center [530, 80] width 217 height 14
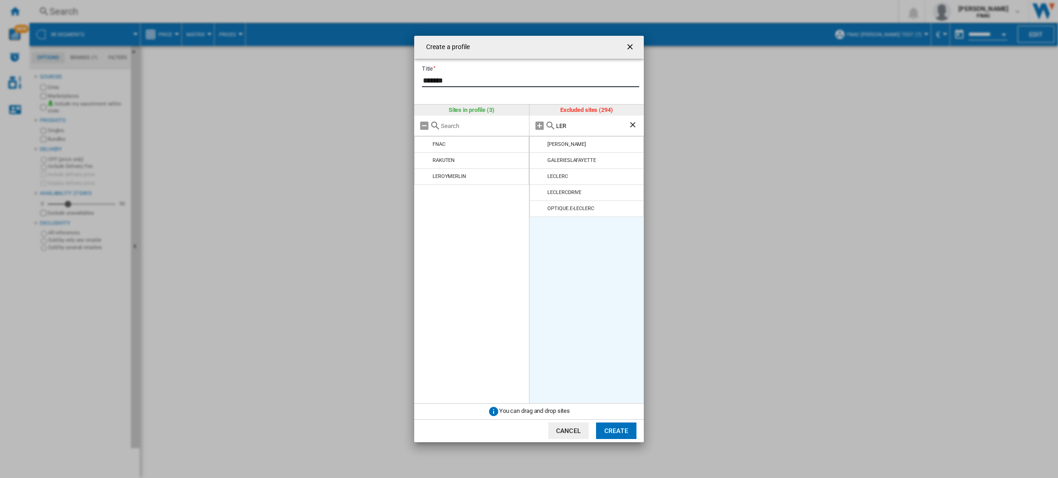
type input "*******"
click at [617, 435] on button "Create" at bounding box center [616, 431] width 40 height 17
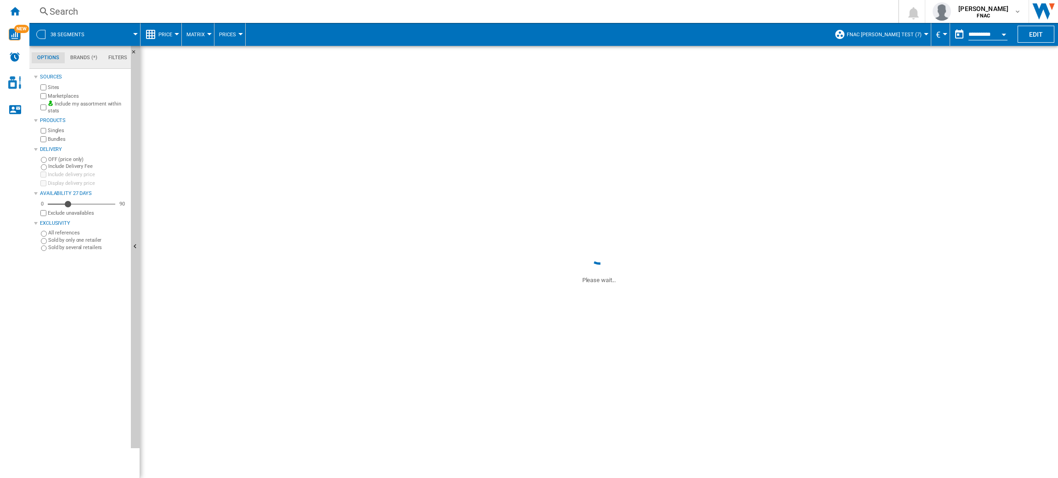
click at [895, 28] on button "fnac [PERSON_NAME] test (7)" at bounding box center [886, 34] width 79 height 23
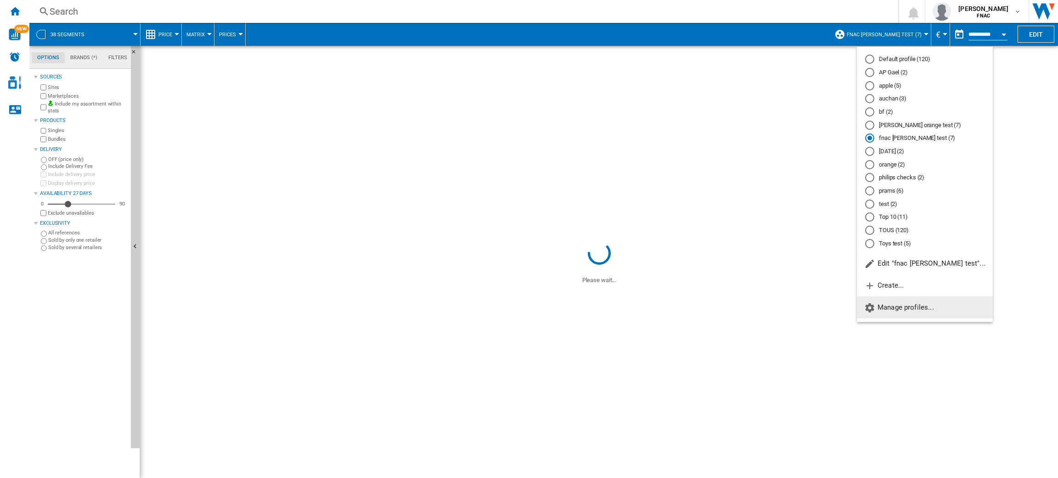
click at [915, 318] on button "Manage profiles..." at bounding box center [925, 308] width 136 height 22
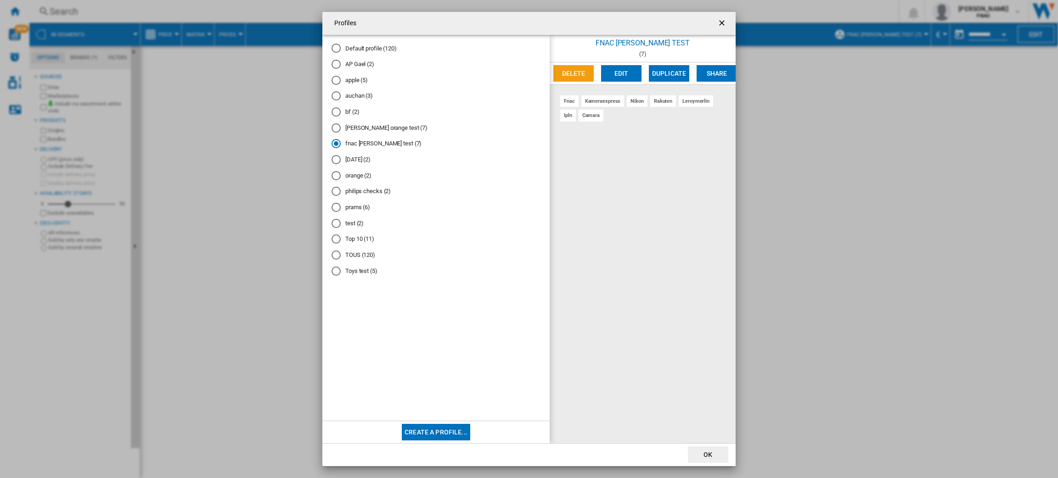
click at [352, 272] on md-radio-button "Toys test (5)" at bounding box center [435, 271] width 209 height 9
click at [359, 223] on md-radio-button "test (2)" at bounding box center [435, 223] width 209 height 9
click at [719, 26] on ng-md-icon "getI18NText('BUTTONS.CLOSE_DIALOG')" at bounding box center [722, 23] width 11 height 11
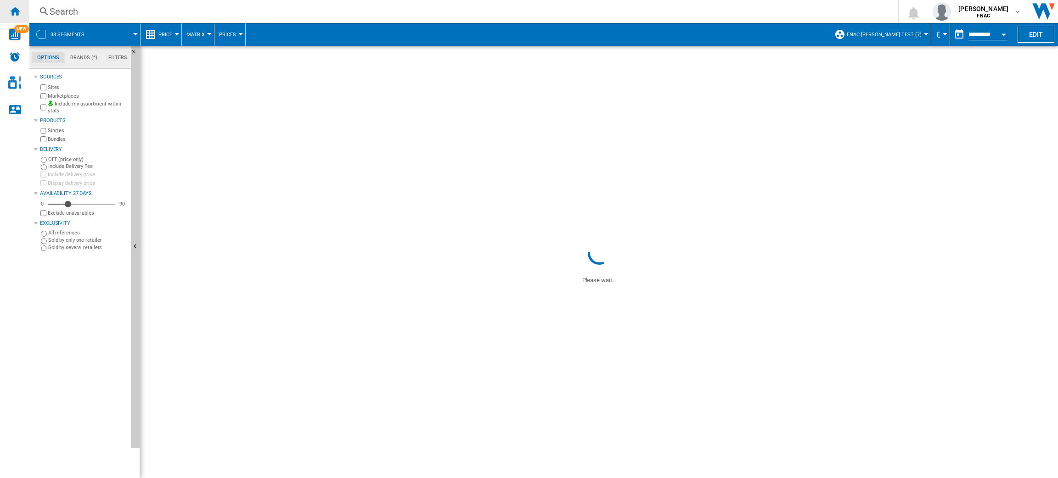
click at [12, 6] on ng-md-icon "Home" at bounding box center [14, 11] width 11 height 11
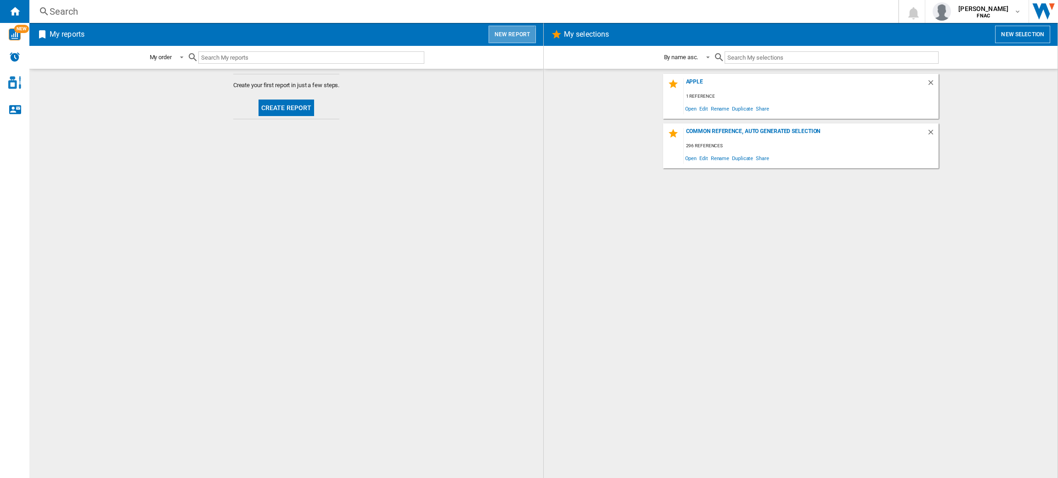
click at [511, 36] on button "New report" at bounding box center [511, 34] width 47 height 17
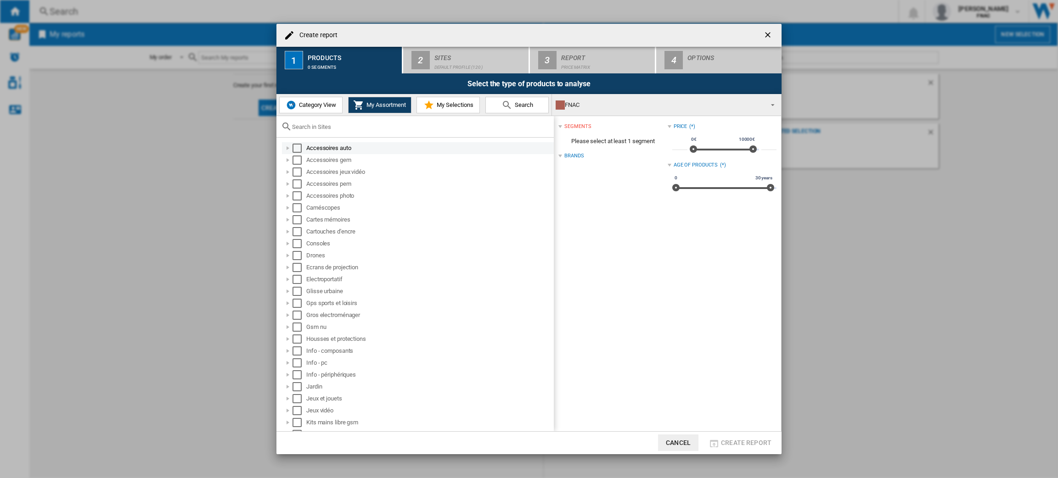
click at [302, 144] on md-checkbox "Select" at bounding box center [299, 148] width 14 height 9
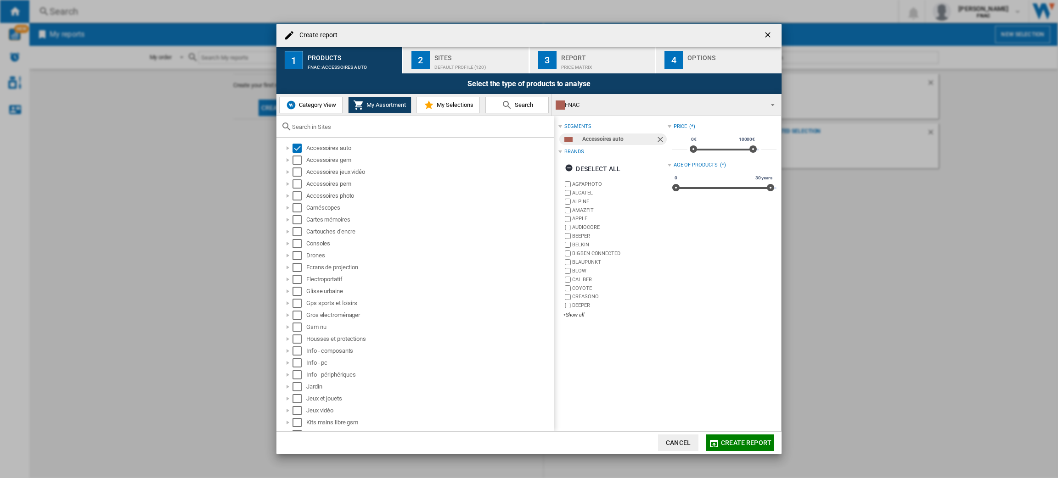
click at [771, 35] on ng-md-icon "getI18NText('BUTTONS.CLOSE_DIALOG')" at bounding box center [768, 35] width 11 height 11
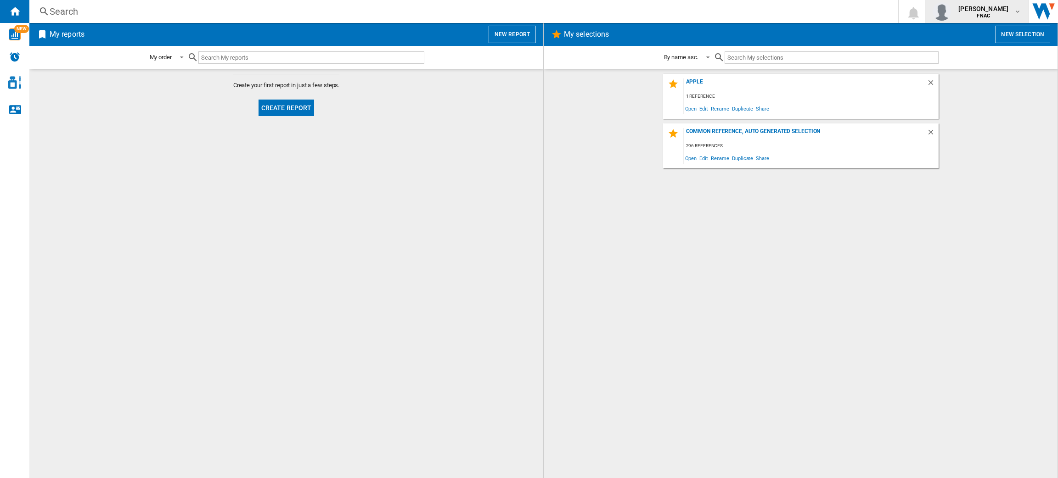
click at [993, 9] on span "[PERSON_NAME]" at bounding box center [983, 8] width 50 height 9
click at [956, 76] on button "Logout" at bounding box center [977, 80] width 88 height 18
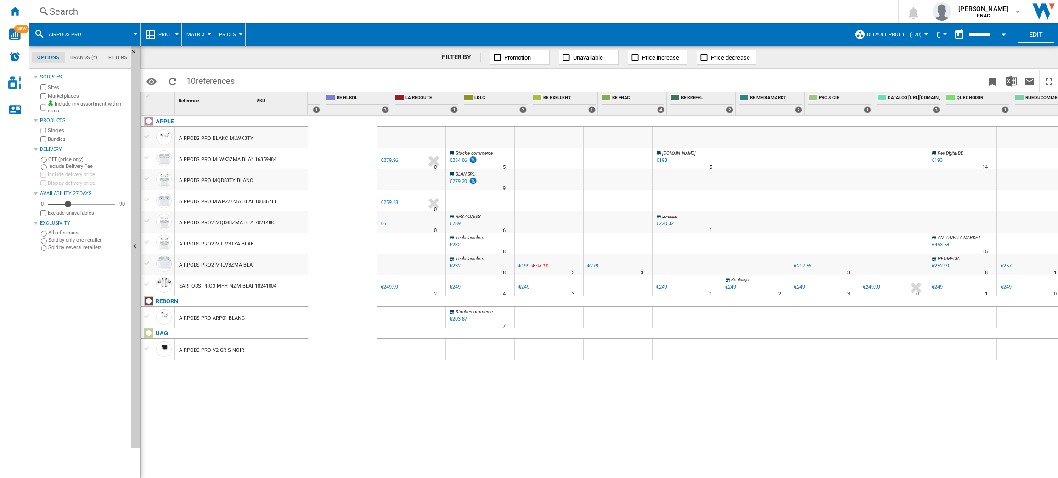
scroll to position [0, 330]
